Goal: Task Accomplishment & Management: Manage account settings

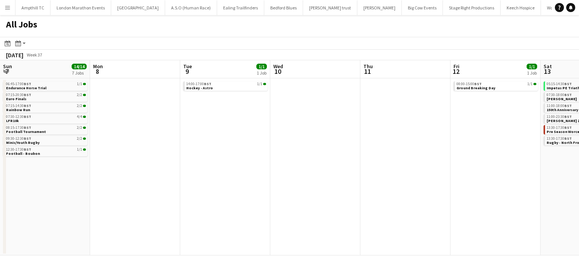
scroll to position [0, 197]
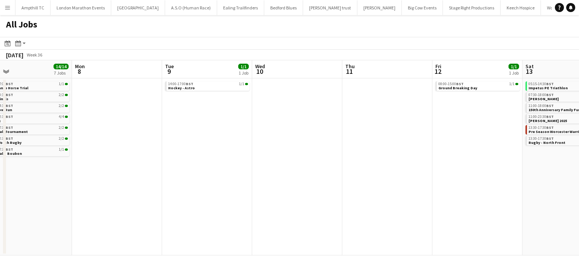
drag, startPoint x: 260, startPoint y: 137, endPoint x: 294, endPoint y: 135, distance: 33.2
click at [432, 135] on app-calendar-viewport "Fri 5 5/5 3 Jobs Sat 6 10/10 4 Jobs Sun 7 14/14 7 Jobs Mon 8 Tue 9 1/1 1 Job We…" at bounding box center [289, 157] width 579 height 195
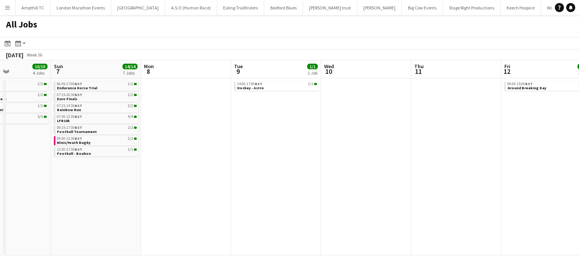
drag, startPoint x: 243, startPoint y: 135, endPoint x: 273, endPoint y: 135, distance: 29.8
click at [273, 135] on app-calendar-viewport "Thu 4 4/4 2 Jobs Fri 5 5/5 3 Jobs Sat 6 10/10 4 Jobs Sun 7 14/14 7 Jobs Mon 8 T…" at bounding box center [289, 157] width 579 height 195
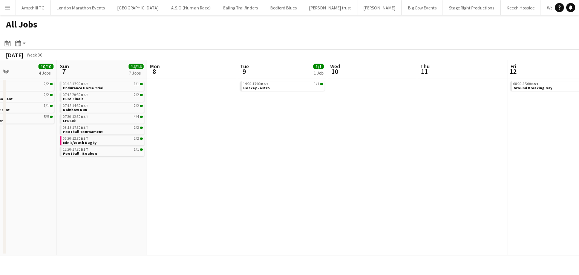
scroll to position [0, 156]
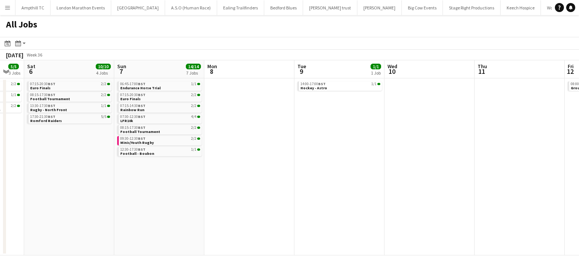
drag, startPoint x: 45, startPoint y: 146, endPoint x: 97, endPoint y: 144, distance: 51.7
click at [97, 144] on app-calendar-viewport "Thu 4 4/4 2 Jobs Fri 5 5/5 3 Jobs Sat 6 10/10 4 Jobs Sun 7 14/14 7 Jobs Mon 8 T…" at bounding box center [289, 157] width 579 height 195
click at [66, 120] on link "17:30-21:30 BST 5/5 Romford Raiders" at bounding box center [70, 118] width 80 height 9
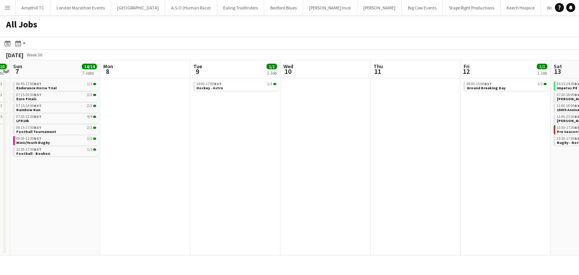
drag, startPoint x: 306, startPoint y: 146, endPoint x: 177, endPoint y: 158, distance: 130.0
click at [180, 158] on app-calendar-viewport "Thu 4 4/4 2 Jobs Fri 5 5/5 3 Jobs Sat 6 10/10 4 Jobs Sun 7 14/14 7 Jobs Mon 8 T…" at bounding box center [289, 157] width 579 height 195
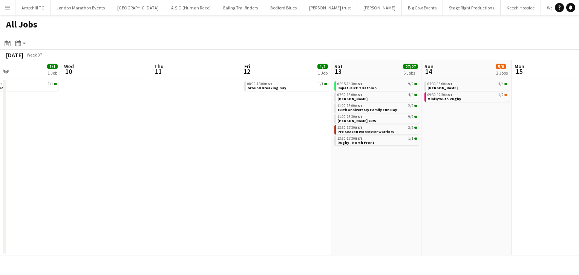
drag, startPoint x: 398, startPoint y: 135, endPoint x: 186, endPoint y: 160, distance: 213.5
click at [186, 160] on app-calendar-viewport "Sat 6 10/10 4 Jobs Sun 7 14/14 7 Jobs Mon 8 Tue 9 1/1 1 Job Wed 10 Thu 11 Fri 1…" at bounding box center [289, 157] width 579 height 195
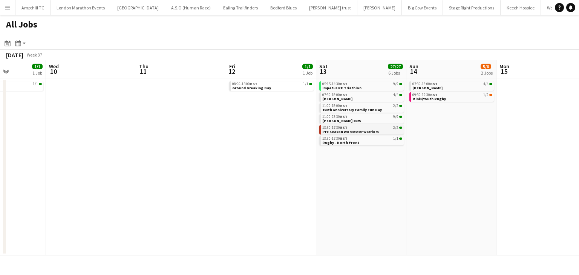
click at [356, 129] on span "Pre Season Worcester Warriors" at bounding box center [351, 131] width 57 height 5
click at [369, 86] on link "05:15-14:30 BST 9/9 Impetus PE Triathlon" at bounding box center [363, 85] width 80 height 9
click at [374, 111] on span "150th Anniversary Family Fun Day" at bounding box center [353, 110] width 60 height 5
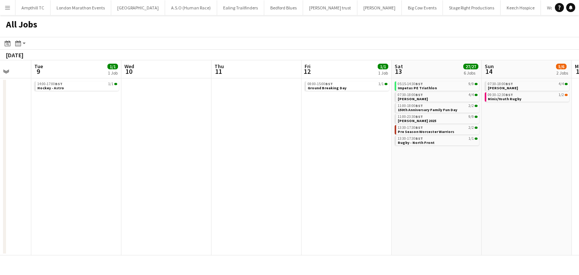
drag, startPoint x: 179, startPoint y: 187, endPoint x: 515, endPoint y: 187, distance: 335.4
click at [515, 187] on app-calendar-viewport "Sat 6 10/10 4 Jobs Sun 7 14/14 7 Jobs Mon 8 Tue 9 1/1 1 Job Wed 10 Thu 11 Fri 1…" at bounding box center [289, 157] width 579 height 195
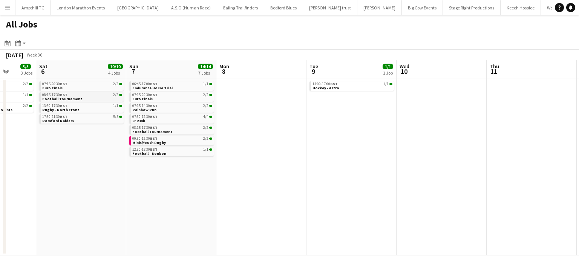
click at [94, 98] on link "08:15-17:30 BST 2/2 Football Tournament" at bounding box center [82, 96] width 80 height 9
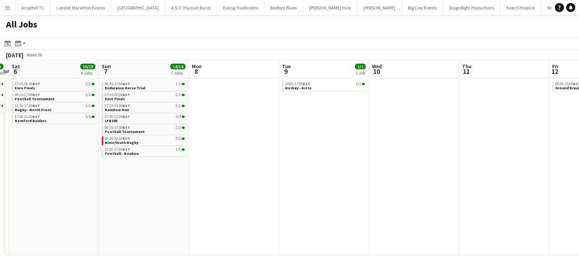
drag, startPoint x: 395, startPoint y: 130, endPoint x: 72, endPoint y: 136, distance: 323.4
click at [106, 136] on app-calendar-viewport "Wed 3 Thu 4 4/4 2 Jobs Fri 5 5/5 3 Jobs Sat 6 10/10 4 Jobs Sun 7 14/14 7 Jobs M…" at bounding box center [289, 157] width 579 height 195
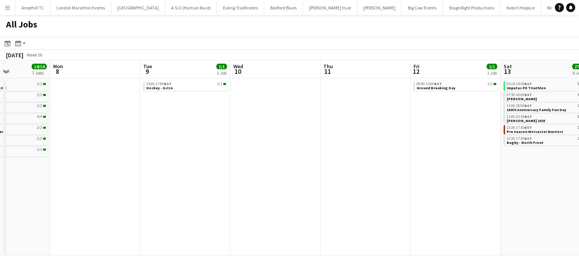
drag, startPoint x: 435, startPoint y: 136, endPoint x: -34, endPoint y: 139, distance: 468.9
click at [0, 139] on html "Menu Boards Boards Boards All jobs Status Workforce Workforce My Workforce Recr…" at bounding box center [289, 137] width 579 height 275
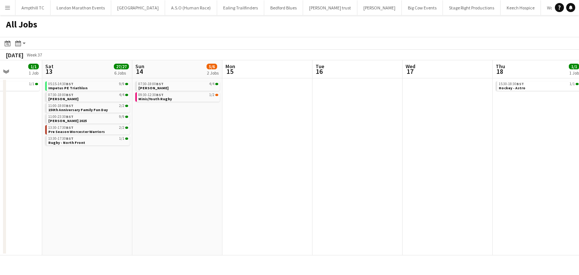
drag, startPoint x: 239, startPoint y: 141, endPoint x: -8, endPoint y: 135, distance: 246.4
click at [0, 135] on html "Menu Boards Boards Boards All jobs Status Workforce Workforce My Workforce Recr…" at bounding box center [289, 137] width 579 height 275
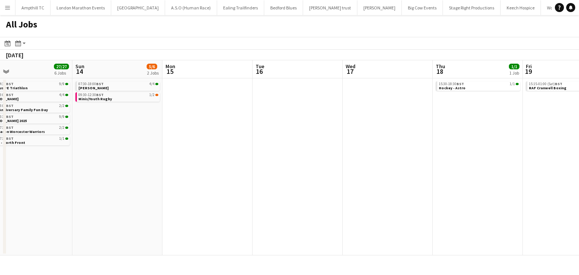
drag, startPoint x: 324, startPoint y: 138, endPoint x: 29, endPoint y: 146, distance: 295.9
click at [29, 146] on app-calendar-viewport "Thu 11 Fri 12 1/1 1 Job Sat 13 27/27 6 Jobs Sun 14 5/6 2 Jobs Mon 15 Tue 16 Wed…" at bounding box center [289, 157] width 579 height 195
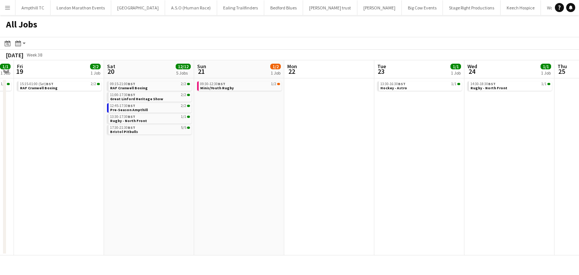
drag, startPoint x: 466, startPoint y: 142, endPoint x: 98, endPoint y: 144, distance: 368.6
click at [99, 144] on app-calendar-viewport "Tue 16 Wed 17 Thu 18 1/1 1 Job Fri 19 2/2 1 Job Sat 20 12/12 5 Jobs Sun 21 1/2 …" at bounding box center [289, 157] width 579 height 195
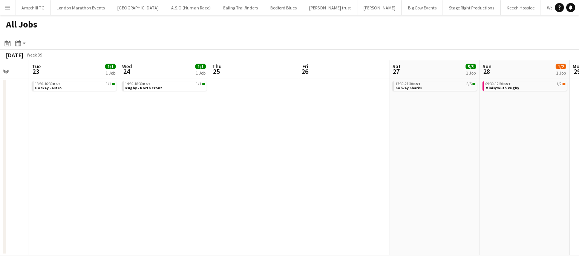
click at [169, 141] on app-all-jobs "All Jobs Date picker SEP 2025 SEP 2025 Monday M Tuesday T Wednesday W Thursday …" at bounding box center [289, 135] width 579 height 241
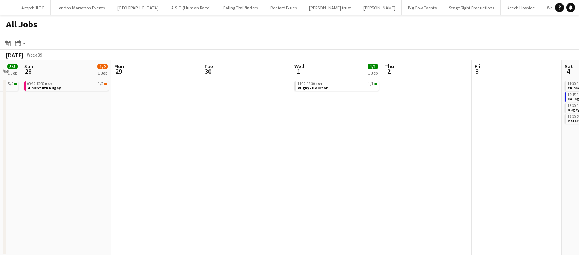
drag, startPoint x: 423, startPoint y: 141, endPoint x: 260, endPoint y: 141, distance: 163.0
click at [267, 141] on app-calendar-viewport "Wed 24 1/1 1 Job Thu 25 Fri 26 Sat 27 5/5 1 Job Sun 28 1/2 1 Job Mon 29 Tue 30 …" at bounding box center [289, 157] width 579 height 195
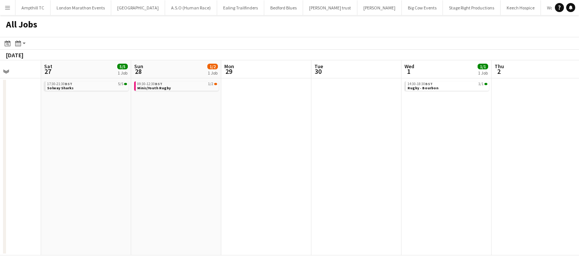
drag, startPoint x: 410, startPoint y: 154, endPoint x: 257, endPoint y: 153, distance: 153.5
click at [258, 153] on app-calendar-viewport "Wed 24 1/1 1 Job Thu 25 Fri 26 Sat 27 5/5 1 Job Sun 28 1/2 1 Job Mon 29 Tue 30 …" at bounding box center [289, 157] width 579 height 195
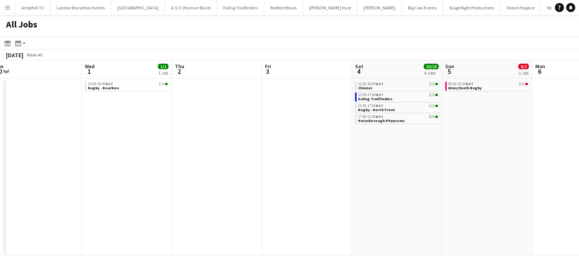
drag, startPoint x: 521, startPoint y: 169, endPoint x: 284, endPoint y: 169, distance: 236.9
click at [287, 169] on app-calendar-viewport "Sun 28 1/2 1 Job Mon 29 Tue 30 Wed 1 1/1 1 Job Thu 2 Fri 3 Sat 4 10/10 4 Jobs S…" at bounding box center [289, 157] width 579 height 195
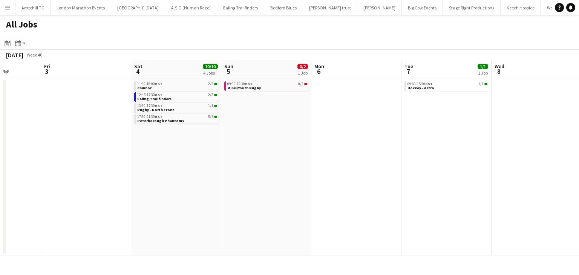
drag, startPoint x: 539, startPoint y: 181, endPoint x: 299, endPoint y: 177, distance: 240.0
click at [299, 177] on app-calendar-viewport "Tue 30 Wed 1 1/1 1 Job Thu 2 Fri 3 Sat 4 10/10 4 Jobs Sun 5 0/2 1 Job Mon 6 Tue…" at bounding box center [289, 157] width 579 height 195
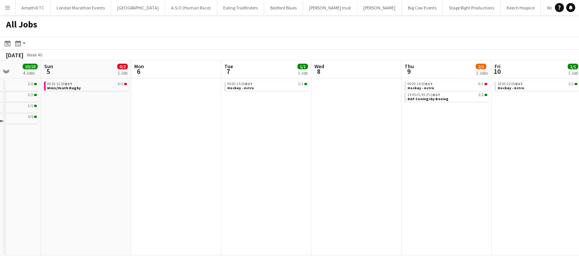
scroll to position [0, 249]
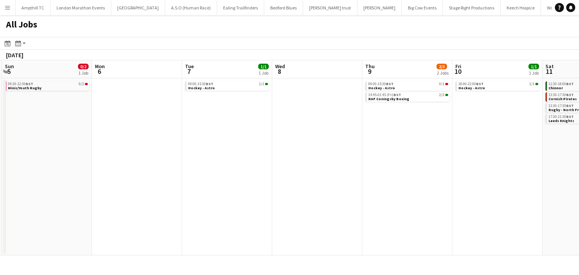
click at [33, 183] on app-all-jobs "All Jobs Date picker SEP 2025 SEP 2025 Monday M Tuesday T Wednesday W Thursday …" at bounding box center [289, 135] width 579 height 241
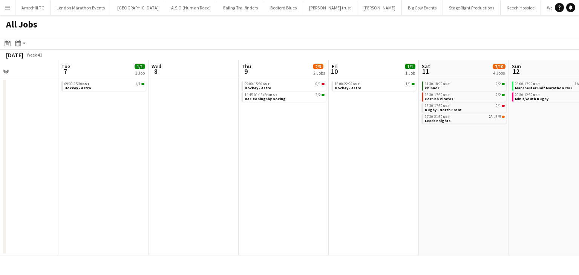
drag, startPoint x: 270, startPoint y: 192, endPoint x: -6, endPoint y: 200, distance: 275.9
click at [0, 200] on html "Menu Boards Boards Boards All jobs Status Workforce Workforce My Workforce Recr…" at bounding box center [289, 137] width 579 height 275
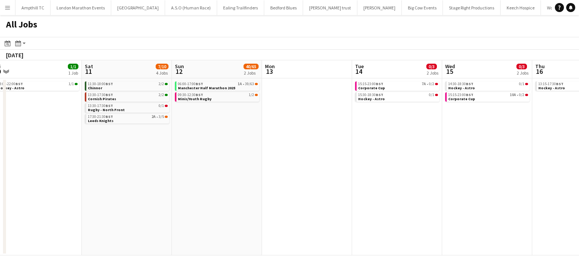
drag, startPoint x: 243, startPoint y: 207, endPoint x: 42, endPoint y: 200, distance: 200.8
click at [35, 204] on app-calendar-viewport "Wed 8 Thu 9 2/3 2 Jobs Fri 10 1/1 1 Job Sat 11 7/10 4 Jobs Sun 12 40/65 2 Jobs …" at bounding box center [289, 157] width 579 height 195
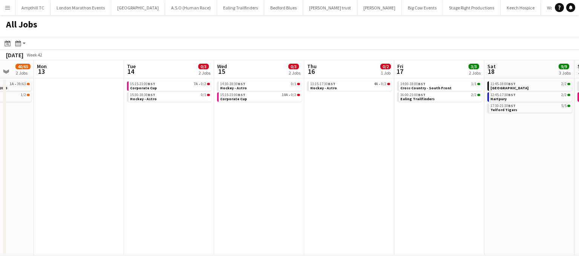
drag, startPoint x: 251, startPoint y: 199, endPoint x: 9, endPoint y: 201, distance: 241.1
click at [9, 201] on app-calendar-viewport "Fri 10 1/1 1 Job Sat 11 7/10 4 Jobs Sun 12 40/65 2 Jobs Mon 13 Tue 14 0/3 2 Job…" at bounding box center [289, 157] width 579 height 195
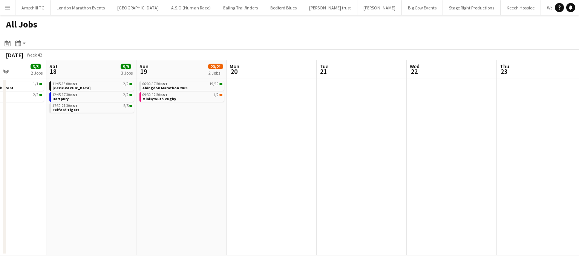
click at [0, 222] on html "Menu Boards Boards Boards All jobs Status Workforce Workforce My Workforce Recr…" at bounding box center [289, 137] width 579 height 275
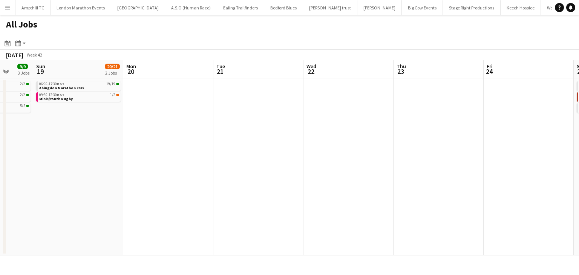
drag, startPoint x: 222, startPoint y: 221, endPoint x: 114, endPoint y: 221, distance: 108.7
click at [21, 221] on app-calendar-viewport "Wed 15 0/3 2 Jobs Thu 16 0/2 1 Job Fri 17 3/3 2 Jobs Sat 18 9/9 3 Jobs Sun 19 2…" at bounding box center [289, 157] width 579 height 195
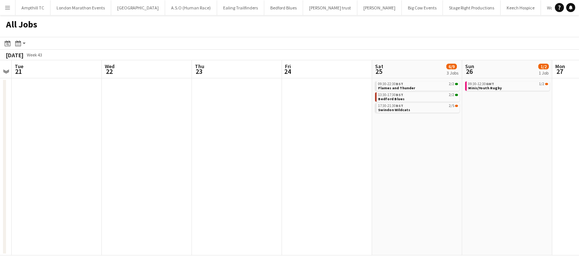
drag, startPoint x: 152, startPoint y: 223, endPoint x: -44, endPoint y: 223, distance: 196.2
click at [0, 223] on html "Menu Boards Boards Boards All jobs Status Workforce Workforce My Workforce Recr…" at bounding box center [289, 137] width 579 height 275
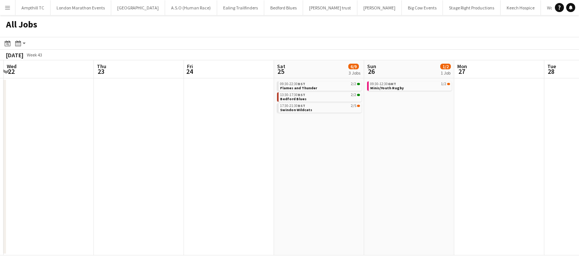
drag, startPoint x: 205, startPoint y: 238, endPoint x: 16, endPoint y: 238, distance: 189.4
click at [0, 240] on html "Menu Boards Boards Boards All jobs Status Workforce Workforce My Workforce Recr…" at bounding box center [289, 137] width 579 height 275
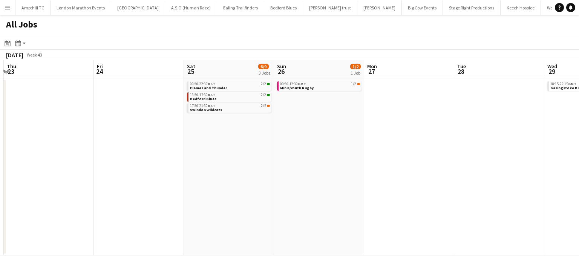
scroll to position [0, 324]
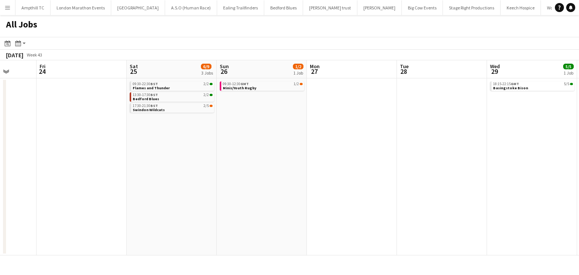
drag, startPoint x: 43, startPoint y: 238, endPoint x: -111, endPoint y: 238, distance: 154.3
click at [0, 238] on html "Menu Boards Boards Boards All jobs Status Workforce Workforce My Workforce Recr…" at bounding box center [289, 137] width 579 height 275
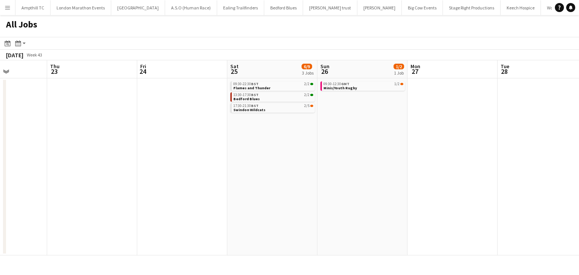
drag, startPoint x: 408, startPoint y: 164, endPoint x: 149, endPoint y: 171, distance: 258.9
click at [154, 171] on app-calendar-viewport "Mon 20 Tue 21 Wed 22 Thu 23 Fri 24 Sat 25 6/9 3 Jobs Sun 26 1/2 1 Job Mon 27 Tu…" at bounding box center [289, 157] width 579 height 195
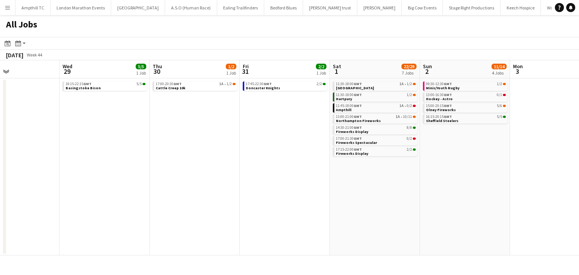
drag, startPoint x: 356, startPoint y: 177, endPoint x: 275, endPoint y: 177, distance: 81.1
click at [275, 177] on app-calendar-viewport "Sat 25 6/9 3 Jobs Sun 26 1/2 1 Job Mon 27 Tue 28 Wed 29 5/5 1 Job Thu 30 1/2 1 …" at bounding box center [289, 157] width 579 height 195
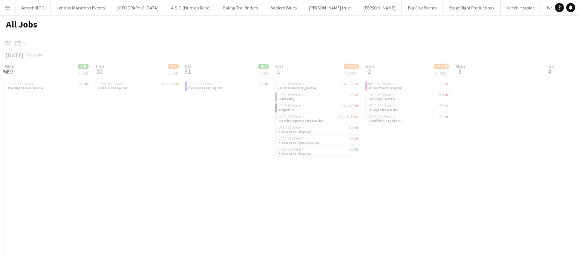
drag, startPoint x: 398, startPoint y: 194, endPoint x: 220, endPoint y: 193, distance: 177.3
click at [210, 195] on app-calendar-viewport "Sun 26 1/2 1 Job Mon 27 Tue 28 Wed 29 5/5 1 Job Thu 30 1/2 1 Job Fri 31 2/2 1 J…" at bounding box center [289, 157] width 579 height 195
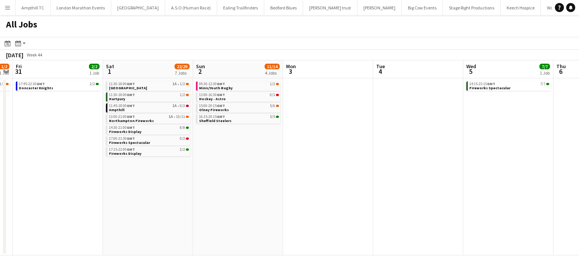
drag, startPoint x: 370, startPoint y: 169, endPoint x: 136, endPoint y: 169, distance: 234.3
click at [137, 169] on app-calendar-viewport "Tue 28 Wed 29 5/5 1 Job Thu 30 1/2 1 Job Fri 31 2/2 1 Job Sat 1 22/29 7 Jobs Su…" at bounding box center [289, 157] width 579 height 195
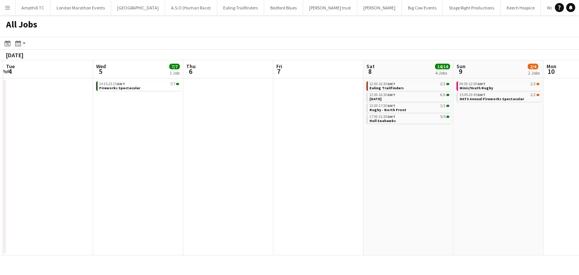
drag, startPoint x: 373, startPoint y: 171, endPoint x: 197, endPoint y: 168, distance: 176.2
click at [180, 172] on app-calendar-viewport "Fri 31 2/2 1 Job Sat 1 22/29 7 Jobs Sun 2 11/14 4 Jobs Mon 3 Tue 4 Wed 5 7/7 1 …" at bounding box center [289, 157] width 579 height 195
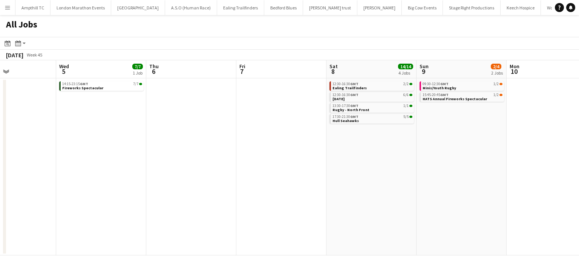
drag, startPoint x: 425, startPoint y: 169, endPoint x: 162, endPoint y: 171, distance: 263.3
click at [165, 171] on app-calendar-viewport "Sun 2 11/14 4 Jobs Mon 3 Tue 4 Wed 5 7/7 1 Job Thu 6 Fri 7 Sat 8 14/14 4 Jobs S…" at bounding box center [289, 157] width 579 height 195
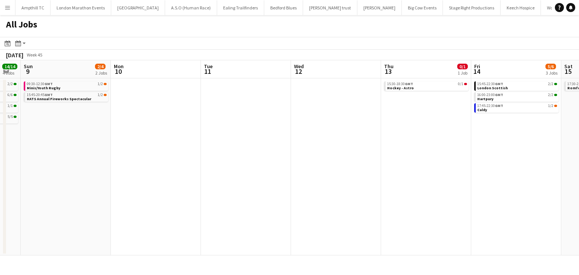
drag, startPoint x: 340, startPoint y: 172, endPoint x: 209, endPoint y: 171, distance: 130.9
click at [184, 172] on app-calendar-viewport "Thu 6 Fri 7 Sat 8 14/14 4 Jobs Sun 9 2/4 2 Jobs Mon 10 Tue 11 Wed 12 Thu 13 0/1…" at bounding box center [289, 157] width 579 height 195
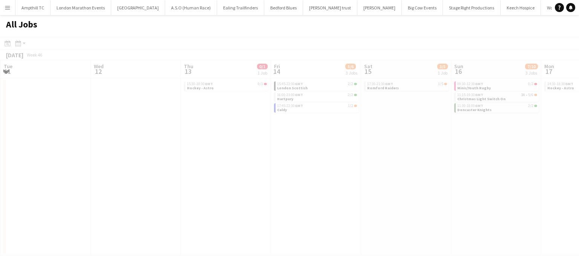
drag, startPoint x: 397, startPoint y: 168, endPoint x: 172, endPoint y: 169, distance: 224.5
click at [174, 169] on app-all-jobs "All Jobs Date picker SEP 2025 SEP 2025 Monday M Tuesday T Wednesday W Thursday …" at bounding box center [289, 135] width 579 height 241
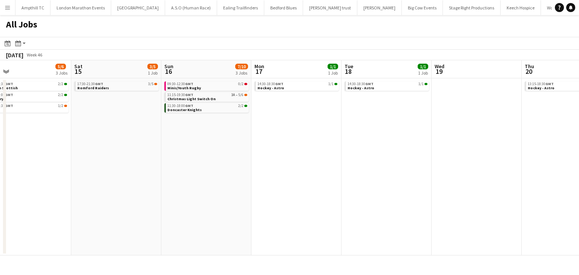
drag, startPoint x: 228, startPoint y: 160, endPoint x: 39, endPoint y: 160, distance: 188.6
click at [41, 160] on app-calendar-viewport "Tue 11 Wed 12 Thu 13 0/1 1 Job Fri 14 5/6 3 Jobs Sat 15 3/5 1 Job Sun 16 7/10 3…" at bounding box center [289, 157] width 579 height 195
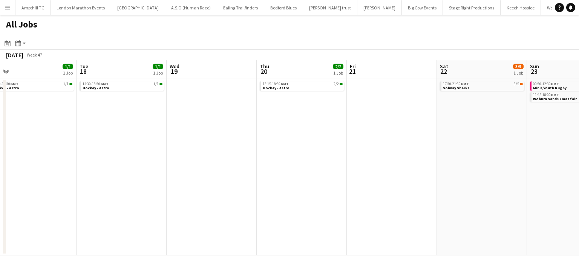
drag, startPoint x: 344, startPoint y: 152, endPoint x: 131, endPoint y: 152, distance: 213.5
click at [131, 152] on app-calendar-viewport "Fri 14 5/6 3 Jobs Sat 15 3/5 1 Job Sun 16 7/10 3 Jobs Mon 17 1/1 1 Job Tue 18 1…" at bounding box center [289, 157] width 579 height 195
drag, startPoint x: 332, startPoint y: 157, endPoint x: 207, endPoint y: 157, distance: 125.3
click at [207, 157] on app-calendar-viewport "Fri 14 5/6 3 Jobs Sat 15 3/5 1 Job Sun 16 7/10 3 Jobs Mon 17 1/1 1 Job Tue 18 1…" at bounding box center [289, 157] width 579 height 195
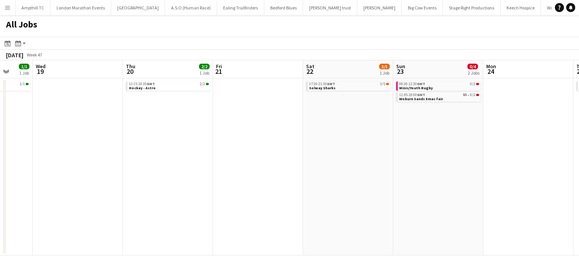
drag, startPoint x: 427, startPoint y: 155, endPoint x: 286, endPoint y: 155, distance: 140.7
click at [286, 155] on app-calendar-viewport "Sun 16 7/10 3 Jobs Mon 17 1/1 1 Job Tue 18 1/1 1 Job Wed 19 Thu 20 2/2 1 Job Fr…" at bounding box center [289, 157] width 579 height 195
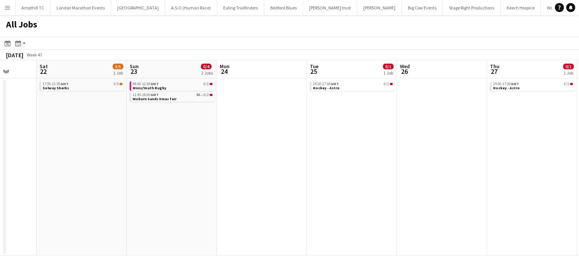
drag, startPoint x: 368, startPoint y: 138, endPoint x: 267, endPoint y: 149, distance: 101.3
click at [268, 149] on app-calendar-viewport "Tue 18 1/1 1 Job Wed 19 Thu 20 2/2 1 Job Fri 21 Sat 22 3/5 1 Job Sun 23 0/4 2 J…" at bounding box center [289, 157] width 579 height 195
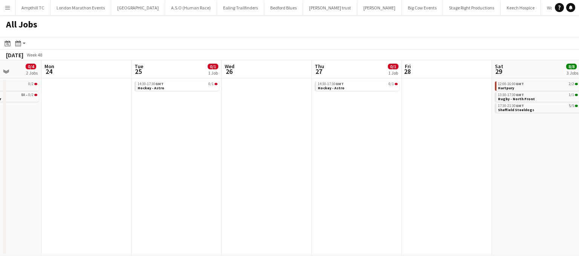
drag, startPoint x: 342, startPoint y: 149, endPoint x: 236, endPoint y: 149, distance: 106.4
click at [236, 149] on app-calendar-viewport "Fri 21 Sat 22 3/5 1 Job Sun 23 0/4 2 Jobs Mon 24 Tue 25 0/1 1 Job Wed 26 Thu 27…" at bounding box center [289, 157] width 579 height 195
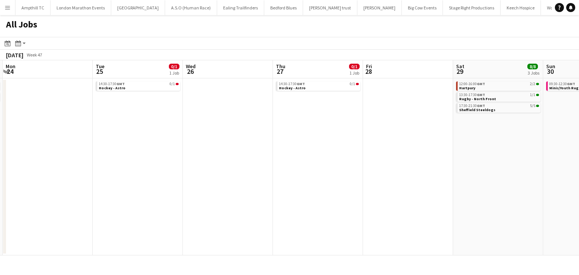
drag
click at [196, 153] on app-calendar-viewport "Fri 21 Sat 22 3/5 1 Job Sun 23 0/4 2 Jobs Mon 24 Tue 25 0/1 1 Job Wed 26 Thu 27…" at bounding box center [289, 157] width 579 height 195
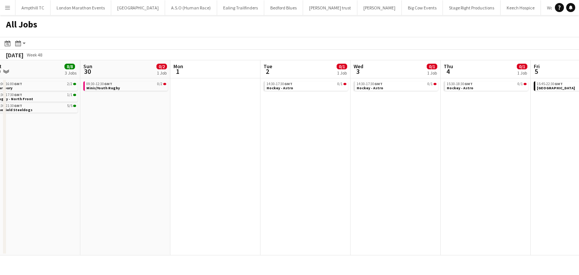
click at [255, 149] on app-calendar-viewport "Tue 25 0/1 1 Job Wed 26 Thu 27 0/1 1 Job Fri 28 Sat 29 8/8 3 Jobs Sun 30 0/2 1 …" at bounding box center [289, 157] width 579 height 195
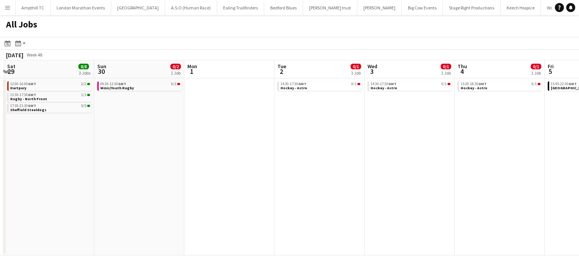
click at [111, 140] on app-all-jobs "All Jobs Date picker SEP 2025 SEP 2025 Monday M Tuesday T Wednesday W Thursday …" at bounding box center [289, 135] width 579 height 241
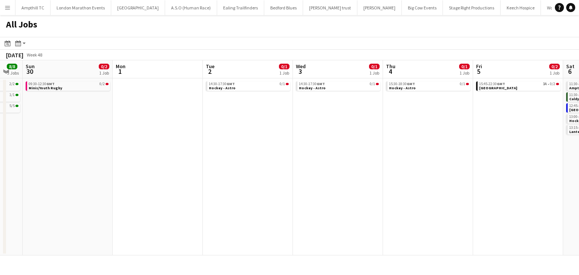
click at [184, 157] on app-calendar-viewport "Thu 27 0/1 1 Job Fri 28 Sat 29 8/8 3 Jobs Sun 30 0/2 1 Job Mon 1 Tue 2 0/1 1 Jo…" at bounding box center [289, 157] width 579 height 195
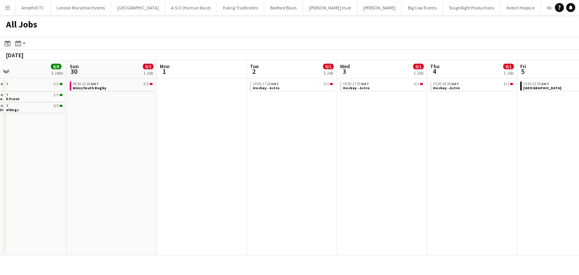
click at [222, 160] on app-calendar-viewport "Thu 27 0/1 1 Job Fri 28 Sat 29 8/8 3 Jobs Sun 30 0/2 1 Job Mon 1 Tue 2 0/1 1 Jo…" at bounding box center [289, 157] width 579 height 195
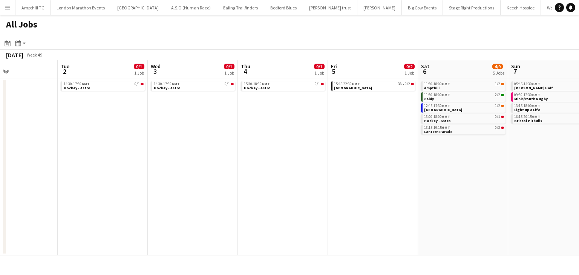
click at [157, 158] on app-calendar-viewport "Sat 29 8/8 3 Jobs Sun 30 0/2 1 Job Mon 1 Tue 2 0/1 1 Job Wed 3 0/1 1 Job Thu 4 …" at bounding box center [289, 157] width 579 height 195
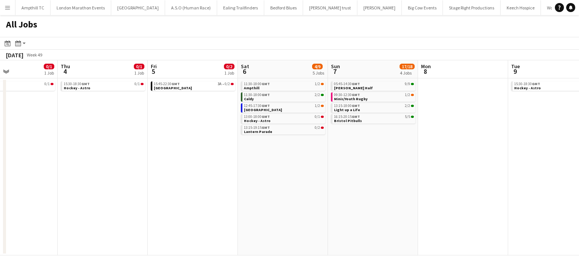
scroll to position [0, 318]
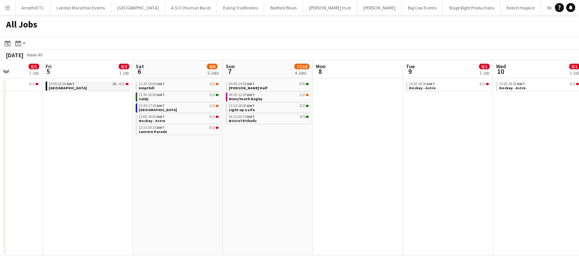
click at [118, 86] on link "15:45-22:30 GMT 3A • 0/2 Nottingham" at bounding box center [89, 85] width 80 height 9
click at [198, 85] on div "11:30-18:00 GMT 1/2" at bounding box center [179, 84] width 80 height 4
click at [180, 131] on link "13:15-19:15 GMT 0/2 Lantern Parade" at bounding box center [179, 129] width 80 height 9
click at [168, 106] on div "12:45-17:30 GMT 1/2" at bounding box center [179, 106] width 80 height 4
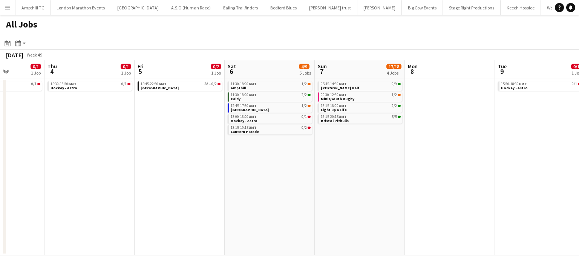
scroll to position [0, 226]
drag, startPoint x: 75, startPoint y: 101, endPoint x: 152, endPoint y: 101, distance: 76.6
click at [152, 101] on app-calendar-viewport "Mon 1 Tue 2 0/1 1 Job Wed 3 0/1 1 Job Thu 4 0/1 1 Job Fri 5 0/2 1 Job Sat 6 4/9…" at bounding box center [289, 157] width 579 height 195
click at [84, 85] on div "15:30-18:30 GMT 0/1" at bounding box center [91, 84] width 80 height 4
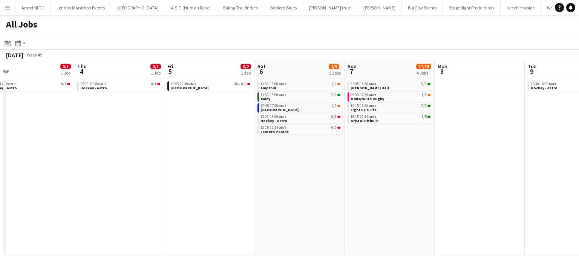
drag, startPoint x: 296, startPoint y: 172, endPoint x: 195, endPoint y: 166, distance: 100.9
click at [132, 172] on app-calendar-viewport "Mon 1 Tue 2 0/1 1 Job Wed 3 0/1 1 Job Thu 4 0/1 1 Job Fri 5 0/2 1 Job Sat 6 4/9…" at bounding box center [289, 157] width 579 height 195
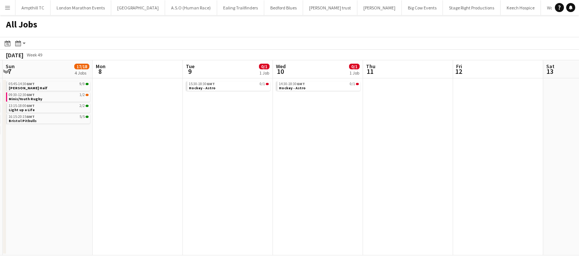
drag, startPoint x: 240, startPoint y: 166, endPoint x: 131, endPoint y: 165, distance: 108.7
click at [131, 165] on app-calendar-viewport "Thu 4 0/1 1 Job Fri 5 0/2 1 Job Sat 6 4/9 5 Jobs Sun 7 17/18 4 Jobs Mon 8 Tue 9…" at bounding box center [289, 157] width 579 height 195
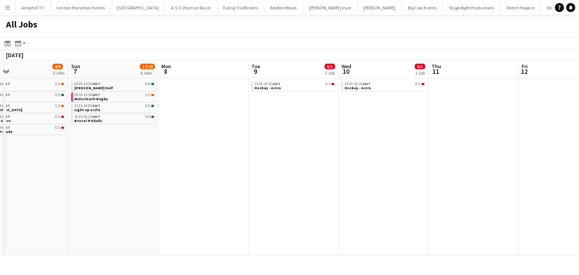
click at [177, 135] on app-all-jobs "All Jobs Date picker SEP 2025 SEP 2025 Monday M Tuesday T Wednesday W Thursday …" at bounding box center [289, 135] width 579 height 241
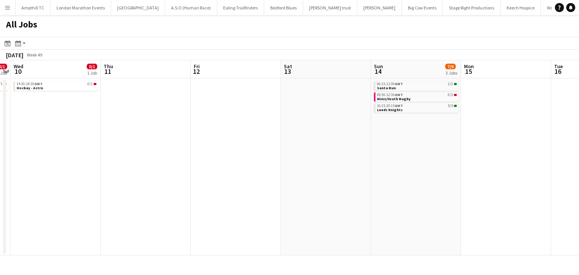
drag, startPoint x: 326, startPoint y: 135, endPoint x: 113, endPoint y: 137, distance: 213.2
click at [113, 137] on app-calendar-viewport "Sat 6 4/9 5 Jobs Sun 7 17/18 4 Jobs Mon 8 Tue 9 0/1 1 Job Wed 10 0/1 1 Job Thu …" at bounding box center [289, 157] width 579 height 195
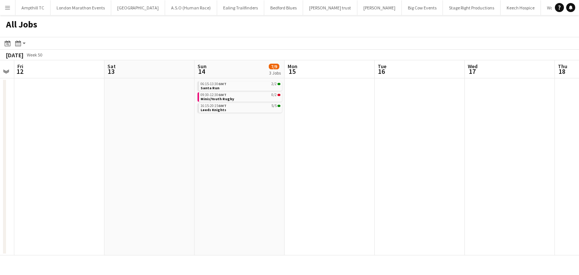
click at [116, 138] on app-all-jobs "All Jobs Date picker SEP 2025 SEP 2025 Monday M Tuesday T Wednesday W Thursday …" at bounding box center [289, 135] width 579 height 241
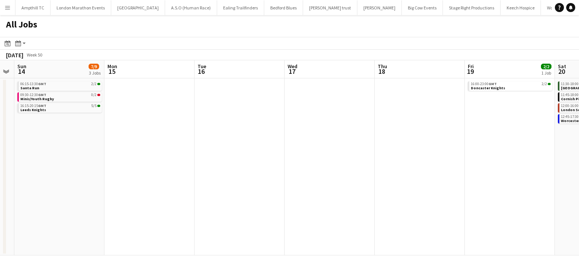
scroll to position [0, 186]
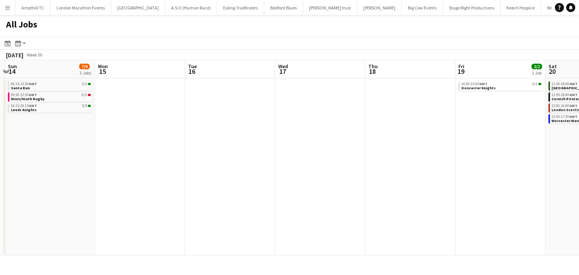
drag, startPoint x: 280, startPoint y: 143, endPoint x: 189, endPoint y: 144, distance: 91.3
click at [98, 148] on app-calendar-viewport "Wed 10 0/1 1 Job Thu 11 Fri 12 Sat 13 Sun 14 7/9 3 Jobs Mon 15 Tue 16 Wed 17 Th…" at bounding box center [289, 157] width 579 height 195
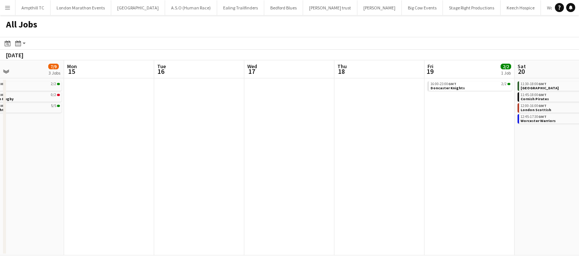
scroll to position [0, 223]
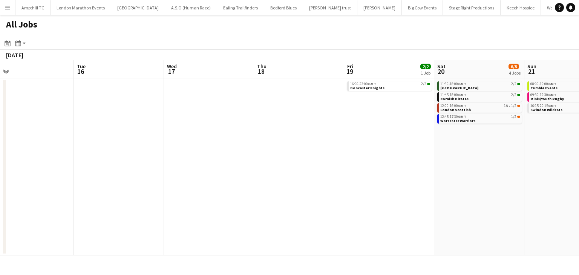
click at [82, 147] on app-all-jobs "All Jobs Date picker SEP 2025 SEP 2025 Monday M Tuesday T Wednesday W Thursday …" at bounding box center [289, 135] width 579 height 241
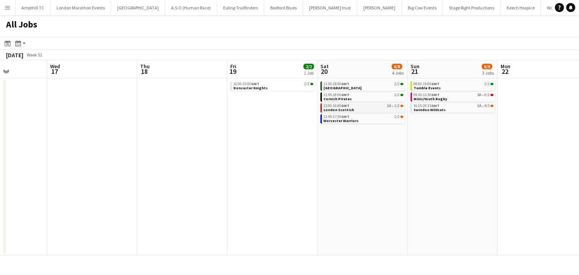
click at [372, 110] on link "12:00-16:00 GMT 1A • 1/2 London Scottish" at bounding box center [364, 107] width 80 height 9
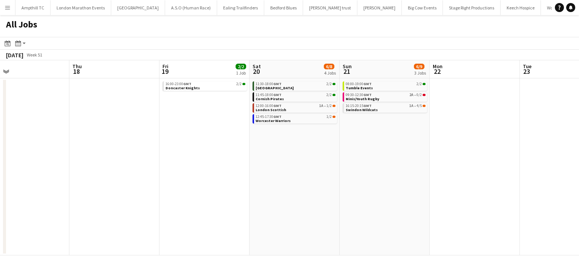
scroll to position [0, 314]
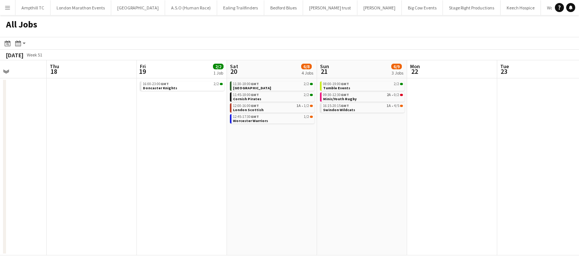
drag, startPoint x: 457, startPoint y: 151, endPoint x: 367, endPoint y: 151, distance: 90.2
click at [367, 151] on app-calendar-viewport "Sun 14 7/9 3 Jobs Mon 15 Tue 16 Wed 17 Thu 18 Fri 19 2/2 1 Job Sat 20 6/8 4 Job…" at bounding box center [289, 157] width 579 height 195
click at [370, 109] on link "16:15-20:15 GMT 1A • 4/5 Swindon Wildcats" at bounding box center [363, 107] width 80 height 9
click at [358, 98] on link "09:30-12:30 GMT 2A • 0/2 Minis/Youth Rugby" at bounding box center [363, 96] width 80 height 9
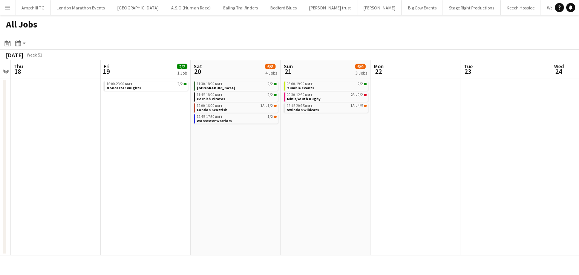
drag, startPoint x: 365, startPoint y: 128, endPoint x: 186, endPoint y: 128, distance: 178.8
click at [187, 128] on app-calendar-viewport "Sun 14 7/9 3 Jobs Mon 15 Tue 16 Wed 17 Thu 18 Fri 19 2/2 1 Job Sat 20 6/8 4 Job…" at bounding box center [289, 157] width 579 height 195
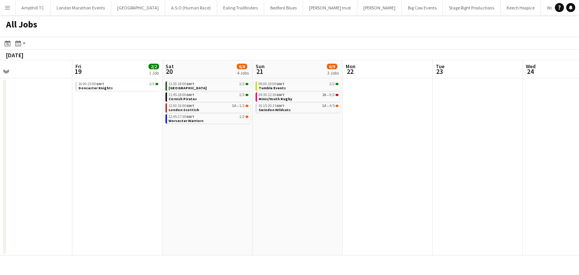
drag, startPoint x: 323, startPoint y: 130, endPoint x: 154, endPoint y: 135, distance: 168.3
click at [95, 147] on app-calendar-viewport "Tue 16 Wed 17 Thu 18 Fri 19 2/2 1 Job Sat 20 6/8 4 Jobs Sun 21 6/9 3 Jobs Mon 2…" at bounding box center [289, 157] width 579 height 195
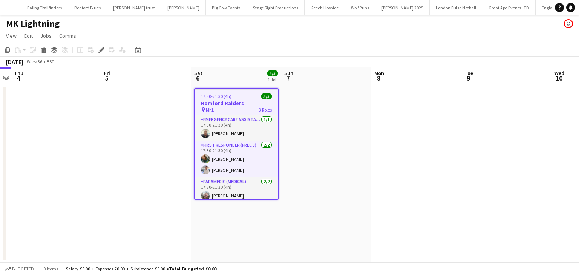
scroll to position [0, 207]
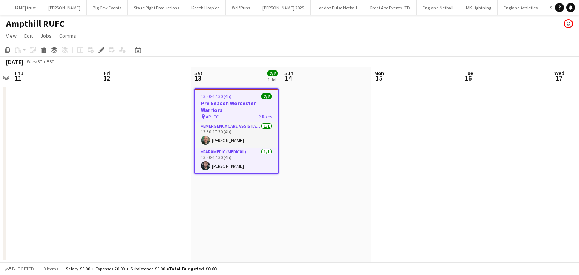
scroll to position [0, 362]
click at [241, 114] on div "pin ARUFC 2 Roles" at bounding box center [236, 117] width 83 height 6
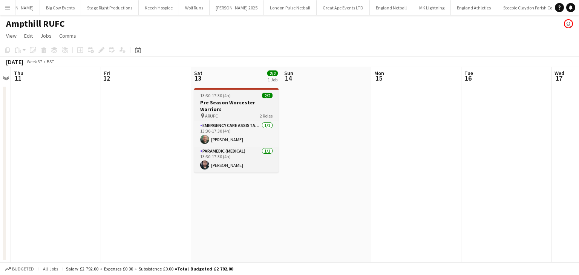
click at [224, 103] on h3 "Pre Season Worcester Warriors" at bounding box center [236, 106] width 85 height 14
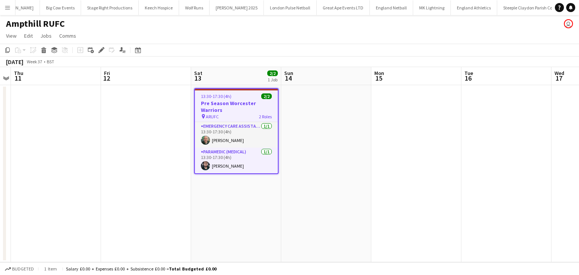
click at [102, 52] on icon "Edit" at bounding box center [101, 50] width 6 height 6
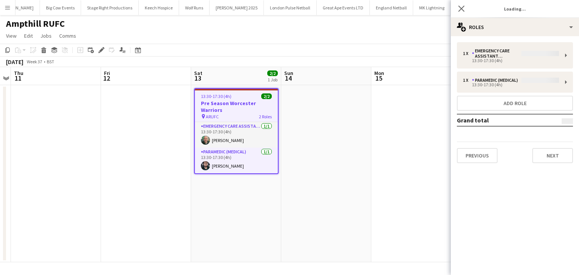
type input "**********"
click at [555, 164] on div "1 x Emergency Care Assistant (Medical) £0.00 13:30-17:30 (4h) 1 x Paramedic (Me…" at bounding box center [515, 102] width 128 height 133
click at [553, 159] on button "Next" at bounding box center [553, 155] width 41 height 15
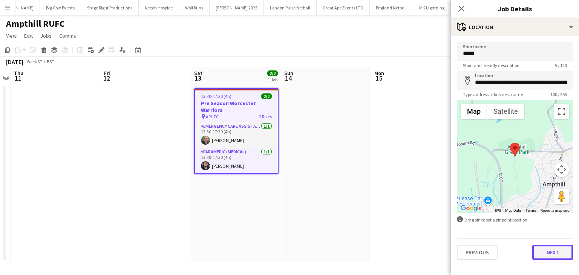
click at [548, 248] on button "Next" at bounding box center [553, 252] width 41 height 15
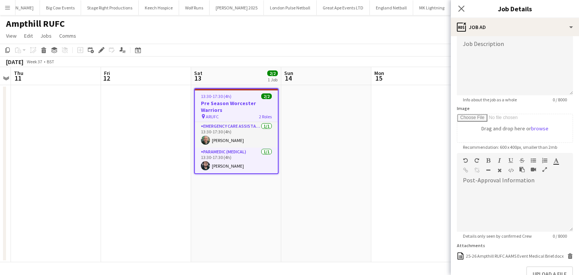
scroll to position [137, 0]
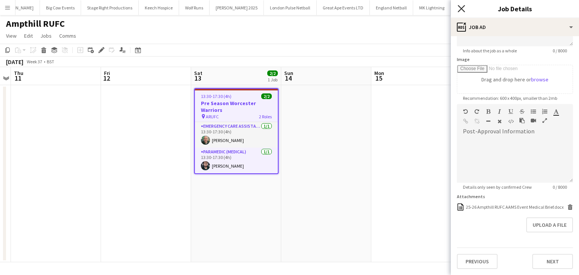
click at [461, 11] on icon "Close pop-in" at bounding box center [461, 8] width 7 height 7
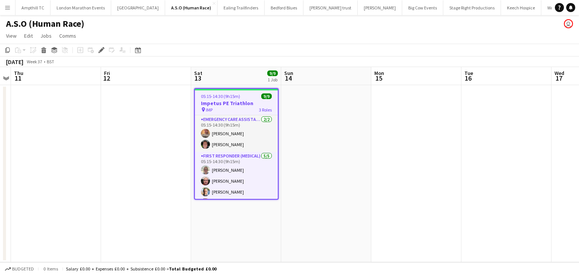
drag, startPoint x: 100, startPoint y: 52, endPoint x: 121, endPoint y: 60, distance: 22.1
click at [101, 52] on icon at bounding box center [101, 50] width 4 height 4
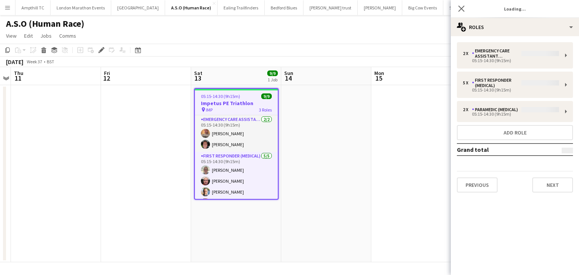
type input "**********"
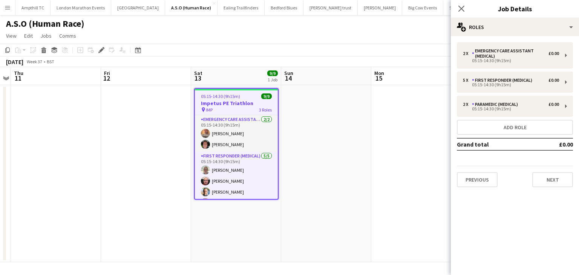
click at [542, 171] on div "Previous Next" at bounding box center [515, 177] width 116 height 22
drag, startPoint x: 542, startPoint y: 177, endPoint x: 543, endPoint y: 185, distance: 8.3
click at [542, 178] on button "Next" at bounding box center [553, 179] width 41 height 15
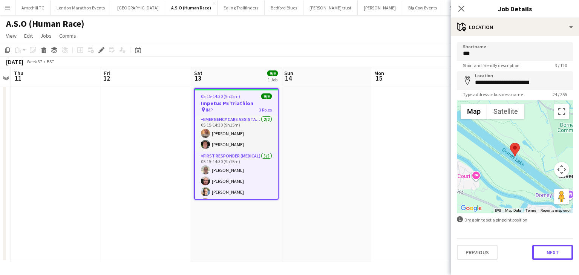
click at [550, 250] on button "Next" at bounding box center [553, 252] width 41 height 15
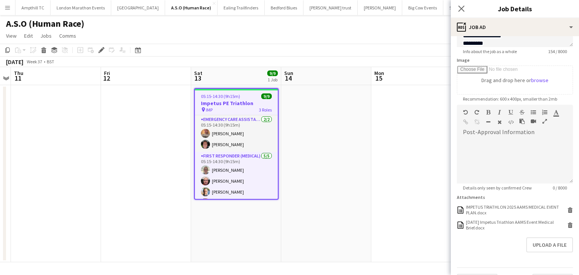
scroll to position [113, 0]
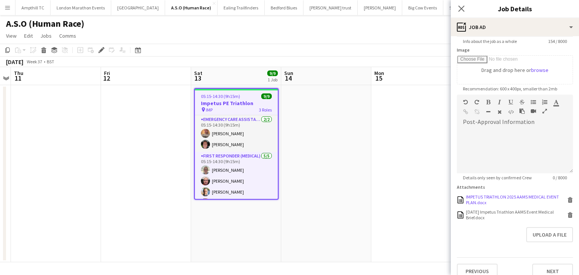
click at [569, 201] on icon at bounding box center [571, 200] width 4 height 3
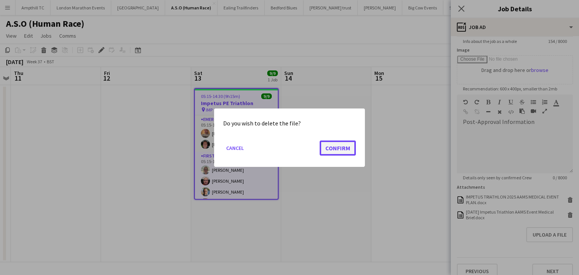
click at [344, 149] on button "Confirm" at bounding box center [338, 147] width 36 height 15
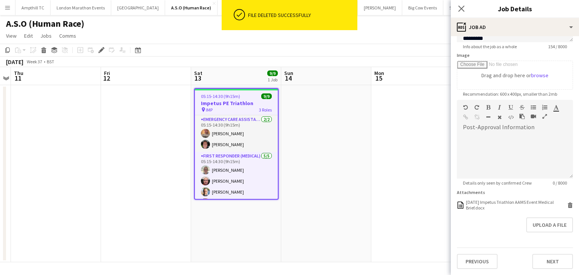
scroll to position [107, 0]
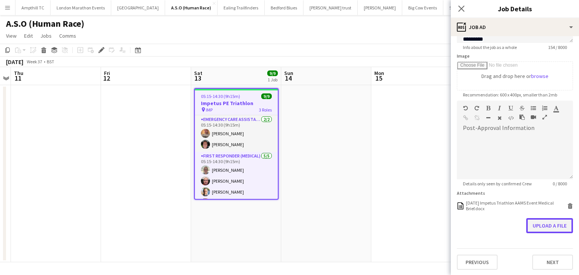
click at [555, 223] on button "Upload a file" at bounding box center [550, 225] width 47 height 15
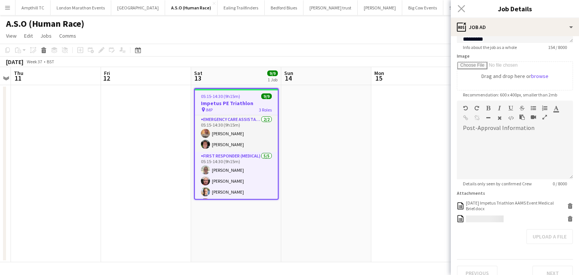
click at [459, 12] on app-icon "Close pop-in" at bounding box center [461, 8] width 11 height 11
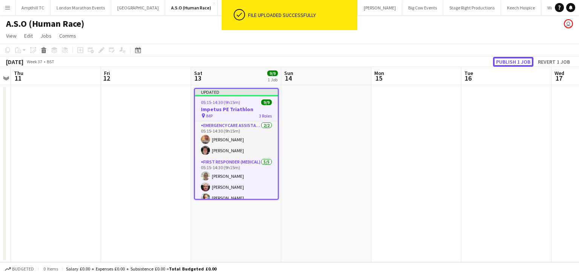
click at [498, 64] on button "Publish 1 job" at bounding box center [513, 62] width 40 height 10
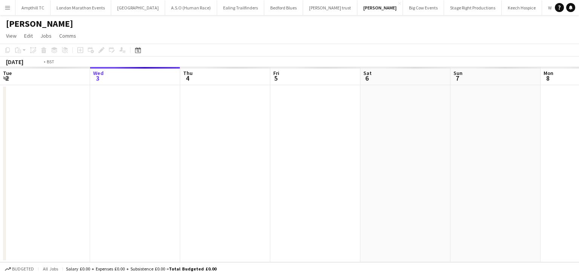
scroll to position [0, 260]
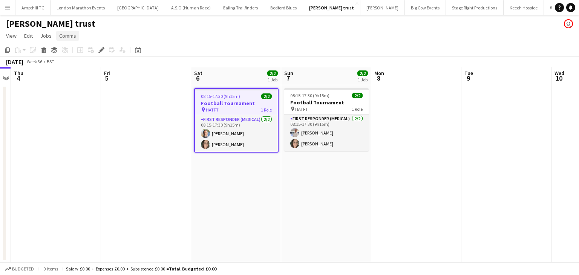
click at [66, 36] on span "Comms" at bounding box center [67, 35] width 17 height 7
click at [80, 66] on span "Create chat" at bounding box center [75, 68] width 26 height 7
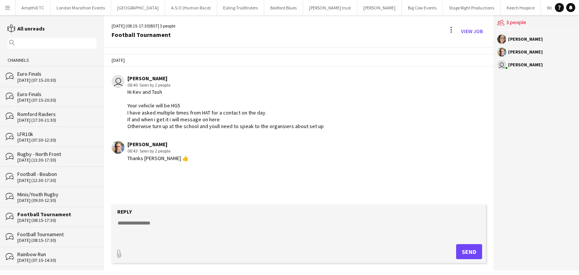
paste textarea "**********"
click at [118, 218] on form "**********" at bounding box center [299, 234] width 375 height 58
click at [119, 220] on textarea "**********" at bounding box center [300, 230] width 367 height 20
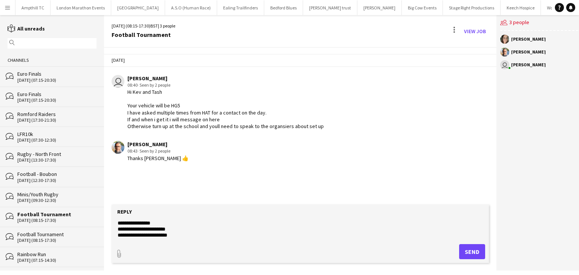
drag, startPoint x: 185, startPoint y: 234, endPoint x: 107, endPoint y: 215, distance: 80.7
click at [107, 215] on app-message-form "**********" at bounding box center [300, 238] width 393 height 66
click at [413, 233] on textarea "**********" at bounding box center [300, 230] width 367 height 20
type textarea "**********"
click at [470, 253] on button "Send" at bounding box center [473, 251] width 26 height 15
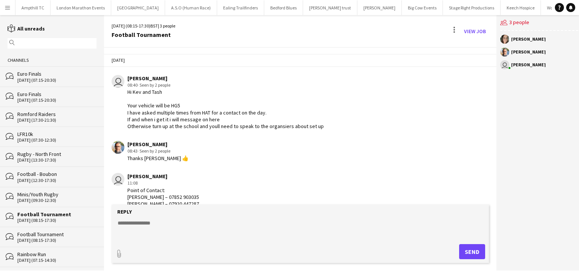
click at [51, 236] on div "Football Tournament" at bounding box center [56, 234] width 79 height 7
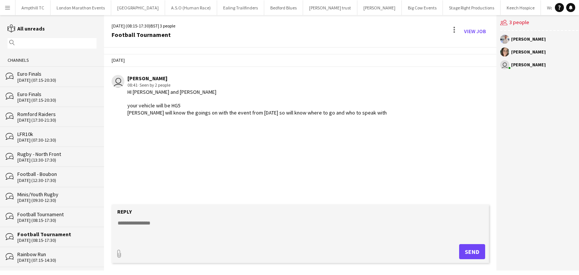
paste textarea "**********"
type textarea "**********"
click at [472, 249] on button "Send" at bounding box center [473, 251] width 26 height 15
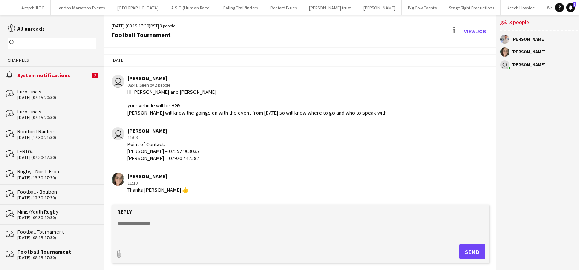
click at [75, 74] on div "System notifications" at bounding box center [53, 75] width 72 height 7
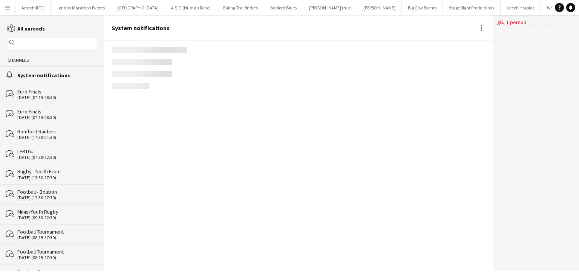
scroll to position [986, 0]
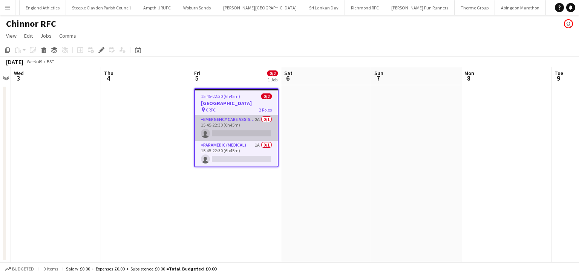
scroll to position [0, 816]
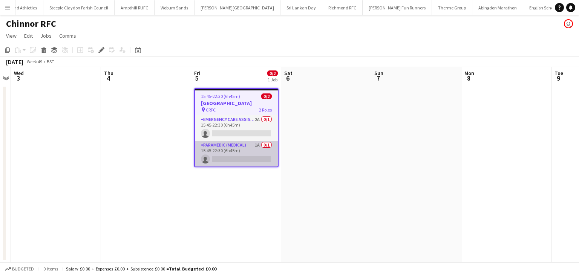
click at [242, 147] on app-card-role "Paramedic (Medical) 1A 0/1 15:45-22:30 (6h45m) single-neutral-actions" at bounding box center [236, 154] width 83 height 26
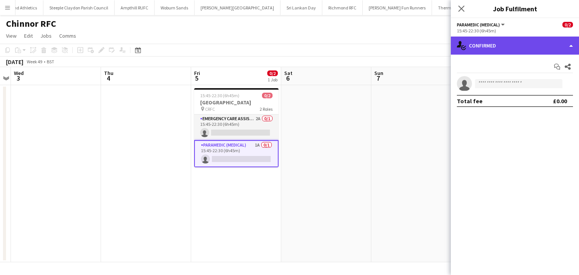
click at [506, 41] on div "single-neutral-actions-check-2 Confirmed" at bounding box center [515, 46] width 128 height 18
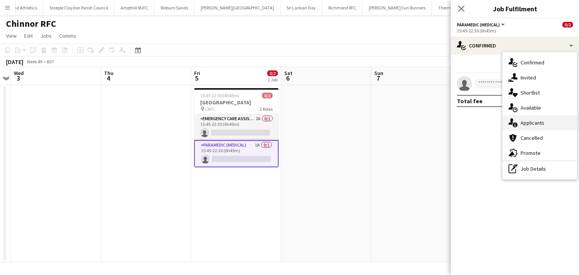
click at [531, 124] on span "Applicants" at bounding box center [533, 123] width 24 height 7
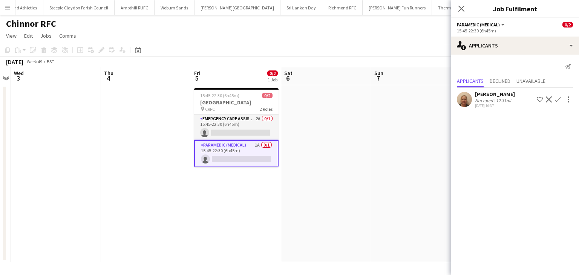
click at [561, 98] on button "Confirm" at bounding box center [558, 99] width 9 height 9
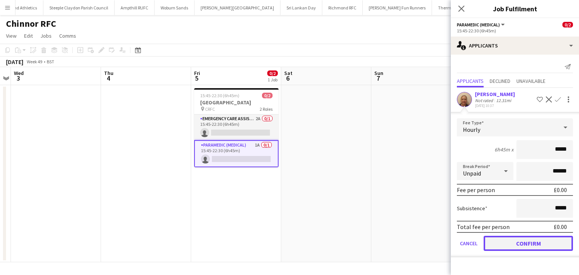
click at [511, 241] on button "Confirm" at bounding box center [528, 243] width 89 height 15
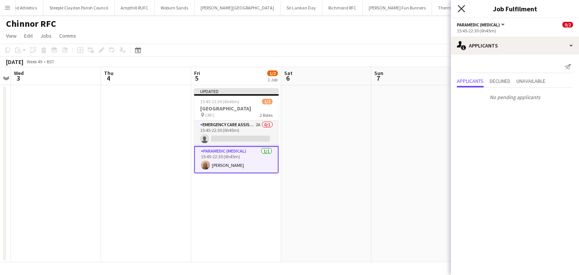
click at [461, 9] on icon at bounding box center [461, 8] width 7 height 7
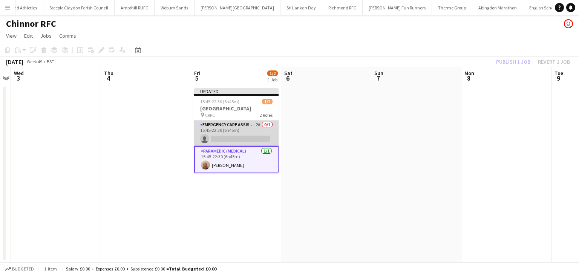
click at [255, 125] on app-card-role "Emergency Care Assistant (Medical) 2A 0/1 15:45-22:30 (6h45m) single-neutral-ac…" at bounding box center [236, 134] width 85 height 26
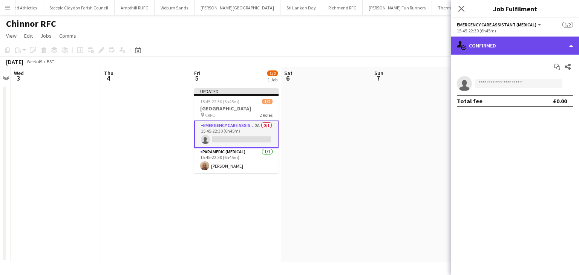
click at [515, 49] on div "single-neutral-actions-check-2 Confirmed" at bounding box center [515, 46] width 128 height 18
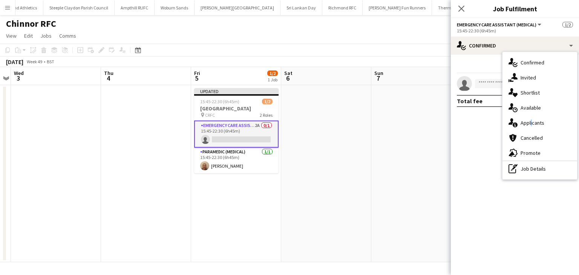
click at [530, 126] on div "single-neutral-actions-information Applicants" at bounding box center [540, 122] width 75 height 15
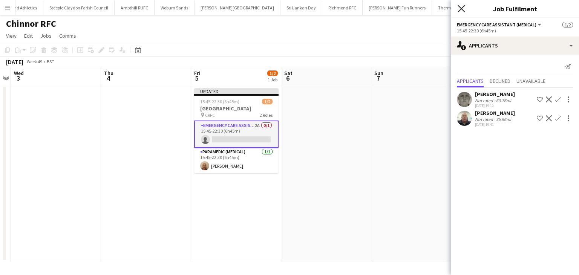
click at [463, 9] on icon at bounding box center [461, 8] width 7 height 7
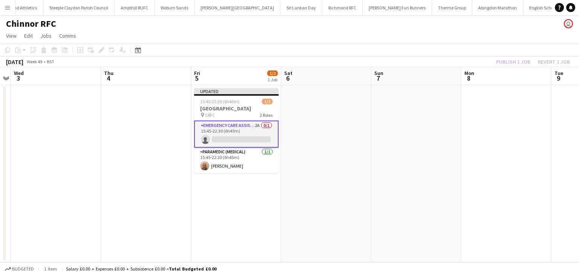
click at [259, 138] on app-card-role "Emergency Care Assistant (Medical) 2A 0/1 15:45-22:30 (6h45m) single-neutral-ac…" at bounding box center [236, 134] width 85 height 27
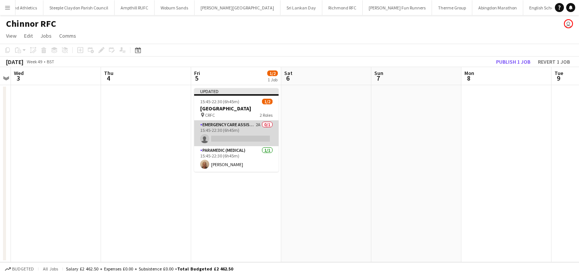
click at [245, 138] on app-card-role "Emergency Care Assistant (Medical) 2A 0/1 15:45-22:30 (6h45m) single-neutral-ac…" at bounding box center [236, 134] width 85 height 26
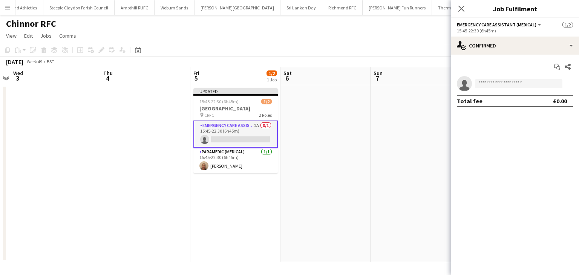
click at [502, 78] on app-invite-slot "single-neutral-actions" at bounding box center [515, 83] width 128 height 15
click at [508, 89] on app-invite-slot "single-neutral-actions" at bounding box center [515, 83] width 128 height 15
click at [507, 86] on input at bounding box center [519, 83] width 88 height 9
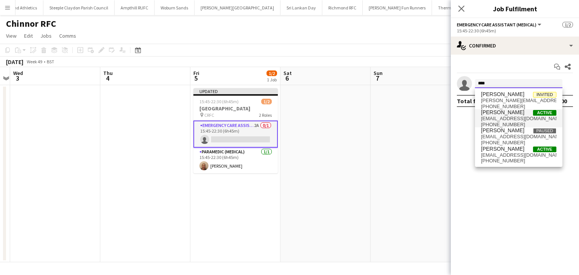
type input "****"
click at [530, 115] on span "Mark Boobier Active" at bounding box center [518, 112] width 75 height 6
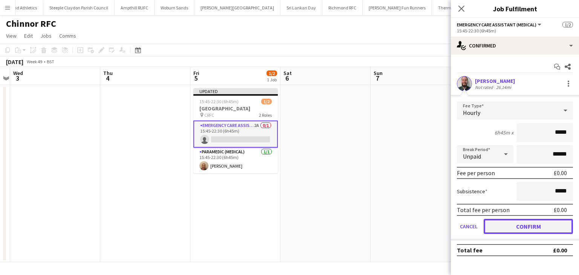
click at [536, 227] on button "Confirm" at bounding box center [528, 226] width 89 height 15
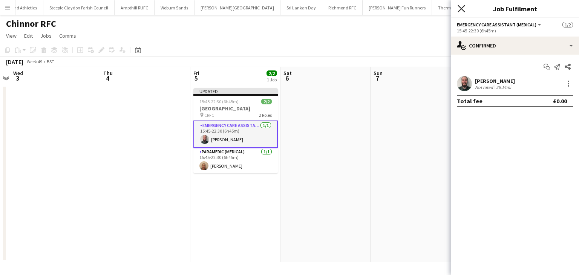
click at [462, 10] on icon "Close pop-in" at bounding box center [461, 8] width 7 height 7
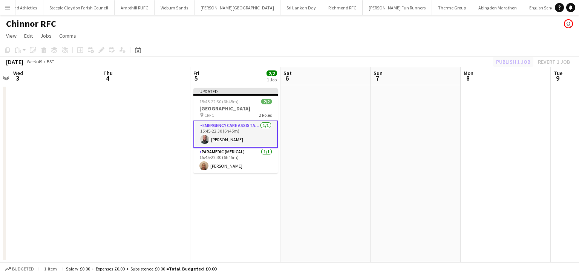
click at [498, 59] on div "Publish 1 job Revert 1 job" at bounding box center [533, 62] width 92 height 10
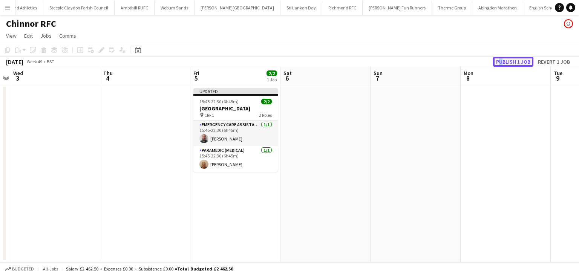
click at [505, 63] on button "Publish 1 job" at bounding box center [513, 62] width 40 height 10
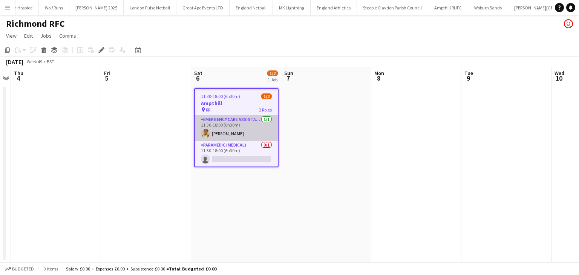
scroll to position [0, 521]
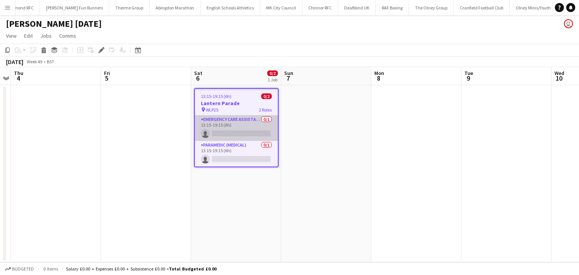
scroll to position [0, 1172]
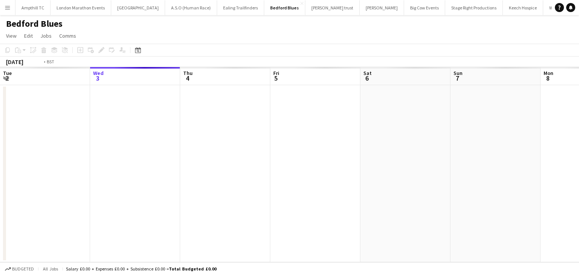
scroll to position [0, 260]
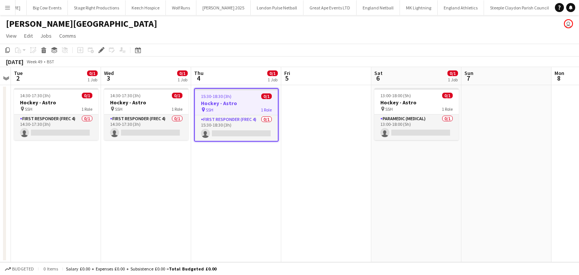
scroll to position [0, 440]
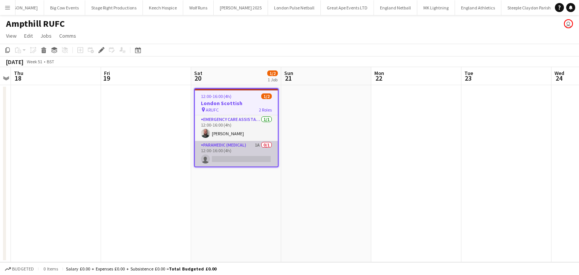
scroll to position [0, 362]
click at [233, 149] on app-card-role "Paramedic (Medical) 1A 0/1 12:00-16:00 (4h) single-neutral-actions" at bounding box center [236, 154] width 83 height 26
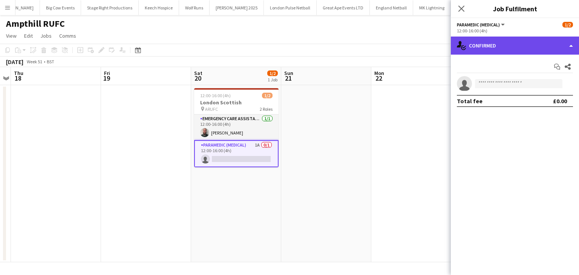
click at [505, 48] on div "single-neutral-actions-check-2 Confirmed" at bounding box center [515, 46] width 128 height 18
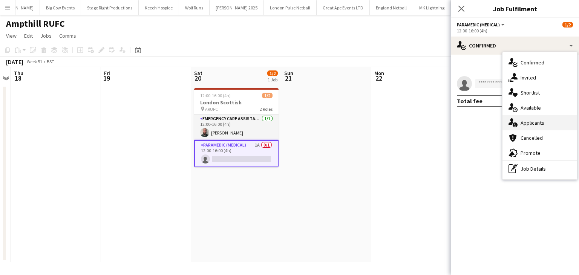
click at [527, 124] on span "Applicants" at bounding box center [533, 123] width 24 height 7
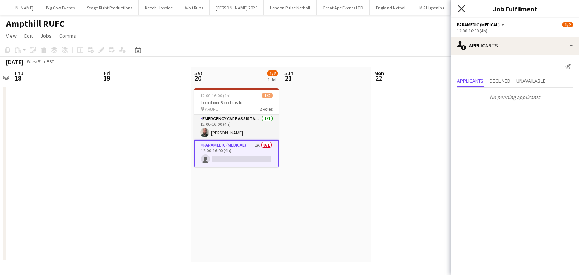
click at [460, 8] on icon "Close pop-in" at bounding box center [461, 8] width 7 height 7
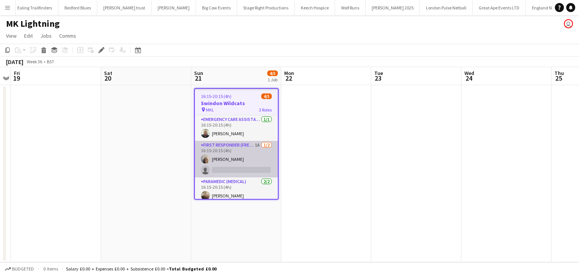
scroll to position [0, 207]
click at [235, 151] on app-card-role "First Responder (FREC 3) 1A [DATE] 16:15-20:15 (4h) [PERSON_NAME] single-neutra…" at bounding box center [236, 159] width 83 height 37
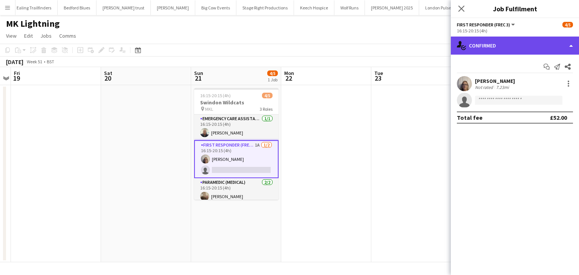
click at [512, 50] on div "single-neutral-actions-check-2 Confirmed" at bounding box center [515, 46] width 128 height 18
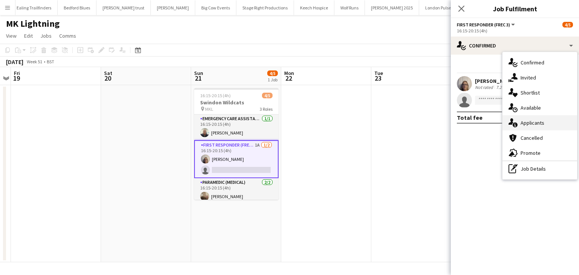
click at [530, 121] on span "Applicants" at bounding box center [533, 123] width 24 height 7
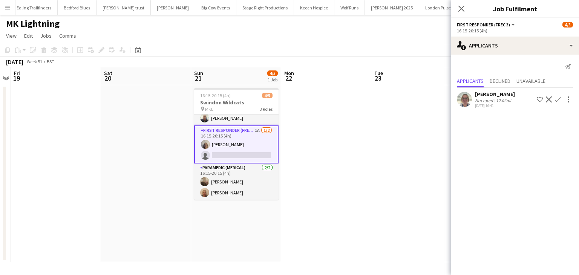
scroll to position [0, 0]
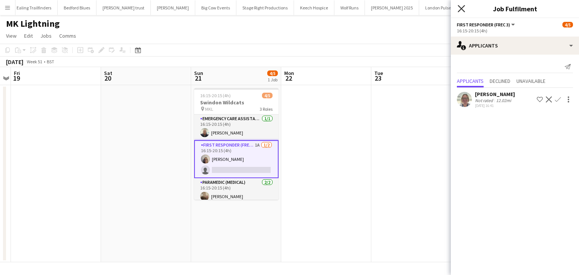
click at [465, 8] on icon "Close pop-in" at bounding box center [461, 8] width 7 height 7
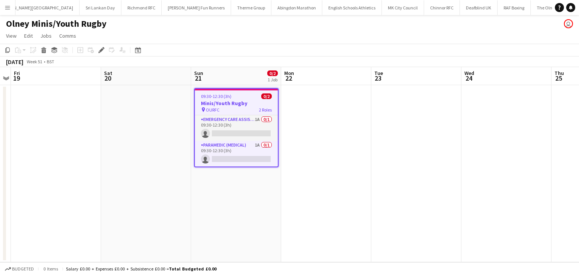
drag, startPoint x: 243, startPoint y: 150, endPoint x: 295, endPoint y: 133, distance: 55.5
click at [243, 150] on app-card-role "Paramedic (Medical) 1A 0/1 09:30-12:30 (3h) single-neutral-actions" at bounding box center [236, 154] width 83 height 26
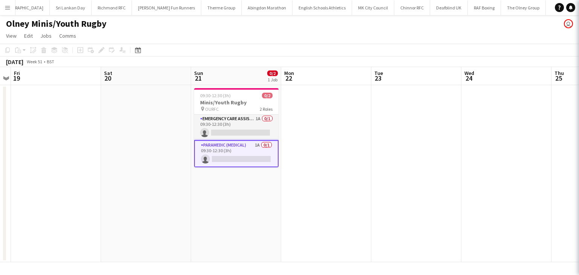
scroll to position [0, 259]
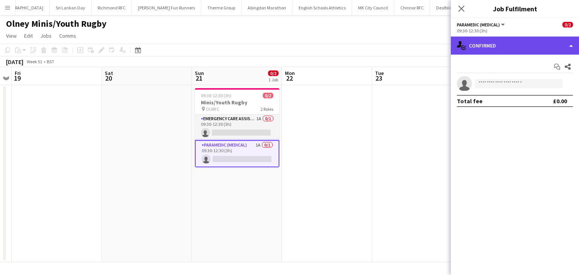
drag, startPoint x: 526, startPoint y: 48, endPoint x: 523, endPoint y: 81, distance: 33.0
click at [526, 48] on div "single-neutral-actions-check-2 Confirmed" at bounding box center [515, 46] width 128 height 18
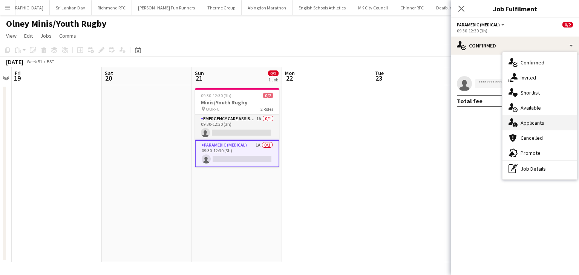
click at [534, 122] on span "Applicants" at bounding box center [533, 123] width 24 height 7
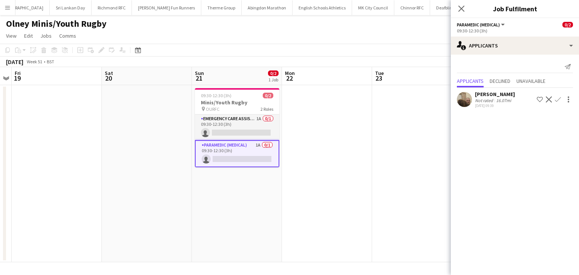
click at [555, 99] on app-icon "Confirm" at bounding box center [558, 100] width 6 height 6
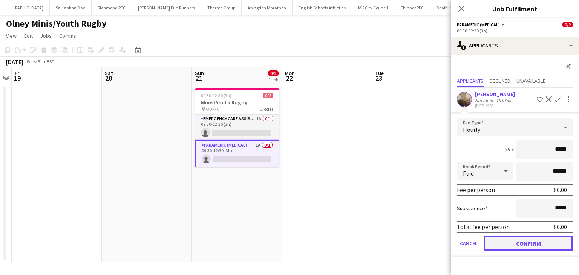
drag, startPoint x: 526, startPoint y: 241, endPoint x: 527, endPoint y: 211, distance: 30.6
click at [526, 241] on button "Confirm" at bounding box center [528, 243] width 89 height 15
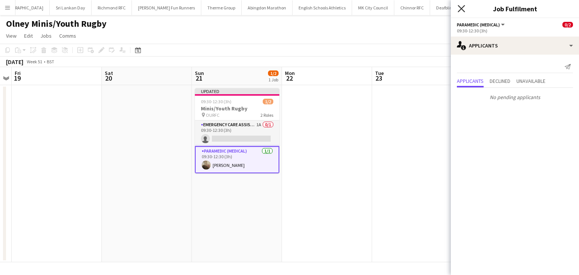
click at [463, 9] on icon "Close pop-in" at bounding box center [461, 8] width 7 height 7
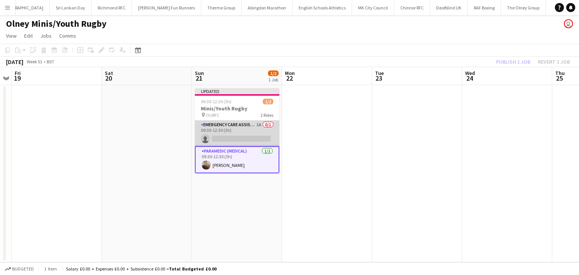
click at [243, 134] on app-card-role "Emergency Care Assistant (Medical) 1A 0/1 09:30-12:30 (3h) single-neutral-actio…" at bounding box center [237, 134] width 85 height 26
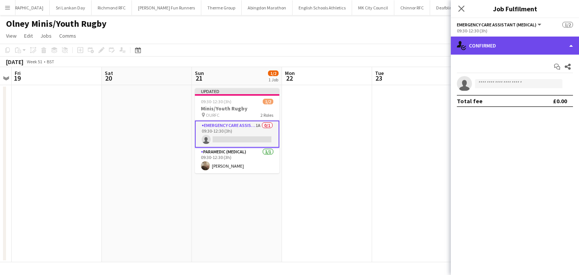
click at [509, 43] on div "single-neutral-actions-check-2 Confirmed" at bounding box center [515, 46] width 128 height 18
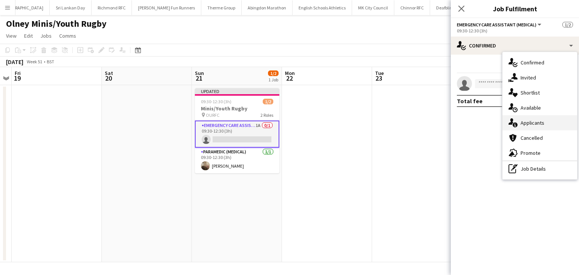
click at [532, 124] on span "Applicants" at bounding box center [533, 123] width 24 height 7
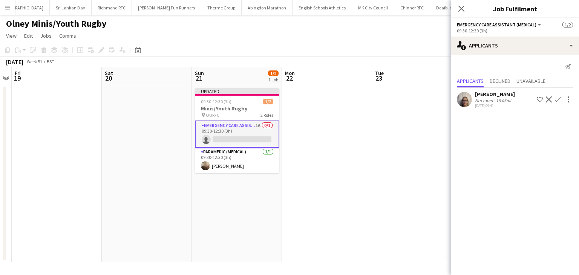
click at [557, 101] on app-icon "Confirm" at bounding box center [558, 100] width 6 height 6
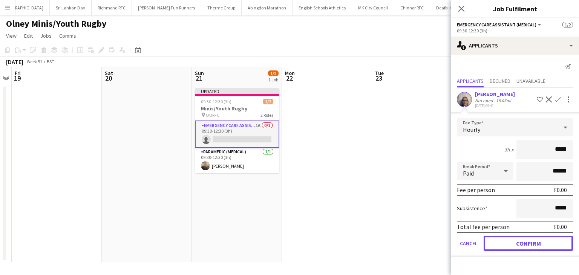
click at [510, 244] on button "Confirm" at bounding box center [528, 243] width 89 height 15
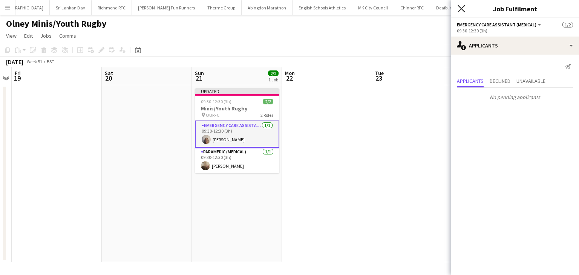
click at [461, 5] on icon "Close pop-in" at bounding box center [461, 8] width 7 height 7
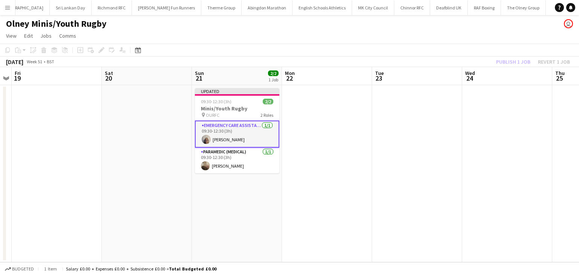
drag, startPoint x: 423, startPoint y: 88, endPoint x: 436, endPoint y: 86, distance: 12.9
click at [423, 88] on app-date-cell at bounding box center [417, 173] width 90 height 177
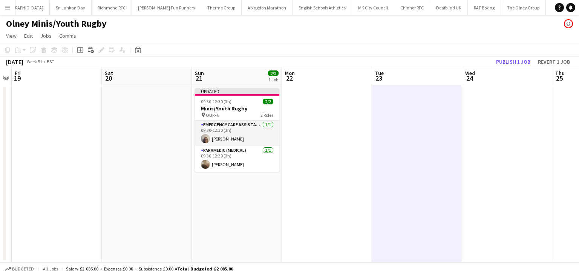
scroll to position [0, 258]
click at [519, 61] on button "Publish 1 job" at bounding box center [513, 62] width 40 height 10
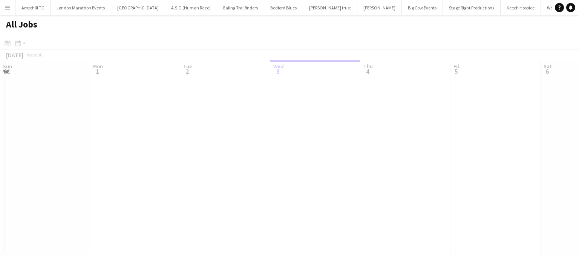
scroll to position [0, 180]
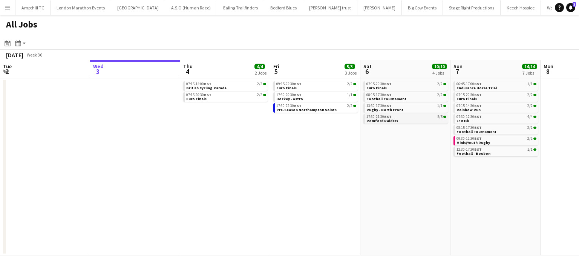
click at [406, 121] on link "17:30-21:30 BST 5/5 Romford Raiders" at bounding box center [407, 118] width 80 height 9
click at [411, 121] on link "17:30-21:30 BST 5/5 Romford Raiders" at bounding box center [407, 118] width 80 height 9
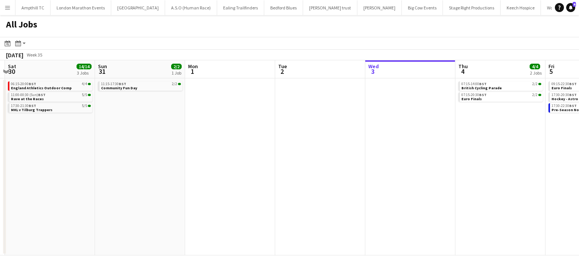
scroll to position [0, 151]
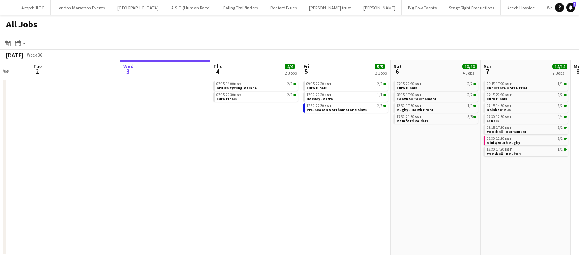
drag, startPoint x: 277, startPoint y: 186, endPoint x: 348, endPoint y: 172, distance: 72.4
click at [348, 172] on app-calendar-viewport "Sat 30 14/14 3 Jobs Sun 31 2/2 1 Job Mon 1 Tue 2 Wed 3 Thu 4 4/4 2 Jobs Fri 5 5…" at bounding box center [289, 157] width 579 height 195
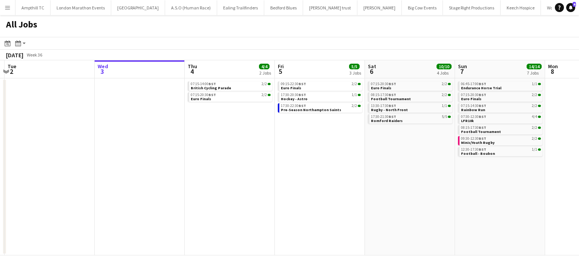
drag, startPoint x: 261, startPoint y: 166, endPoint x: 207, endPoint y: 166, distance: 54.3
click at [207, 166] on app-calendar-viewport "Sat 30 14/14 3 Jobs Sun 31 2/2 1 Job Mon 1 Tue 2 Wed 3 Thu 4 4/4 2 Jobs Fri 5 5…" at bounding box center [289, 157] width 579 height 195
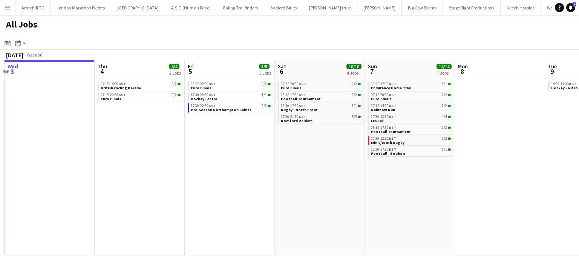
scroll to position [0, 267]
click at [312, 141] on app-date-cell "07:15-20:30 BST 2/2 Euro Finals 08:15-17:30 BST 2/2 Football Tournament 13:30-1…" at bounding box center [319, 166] width 90 height 177
click at [223, 8] on button "Ealing Trailfinders Close" at bounding box center [240, 7] width 47 height 15
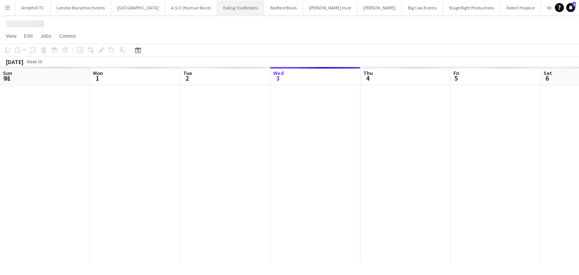
scroll to position [0, 180]
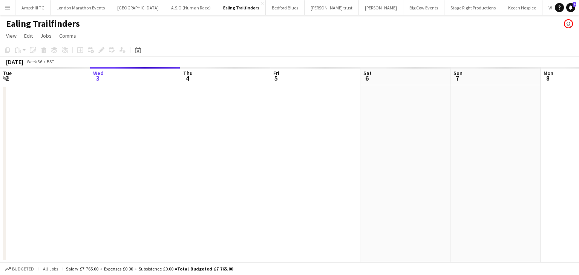
click at [404, 106] on app-date-cell at bounding box center [406, 173] width 90 height 177
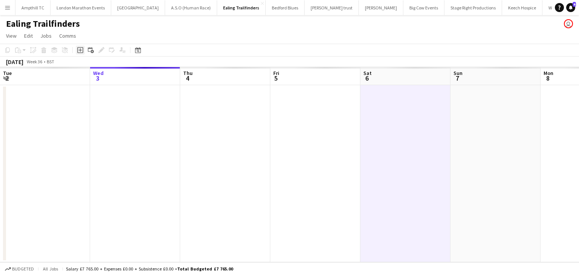
click at [83, 51] on icon at bounding box center [80, 50] width 6 height 6
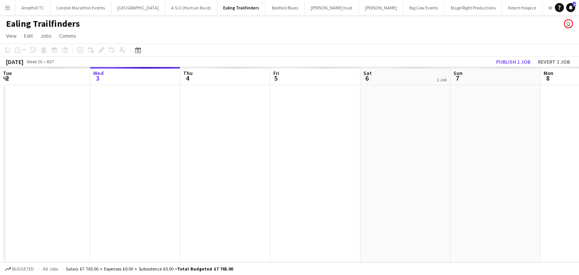
click at [395, 94] on app-date-cell at bounding box center [406, 173] width 90 height 177
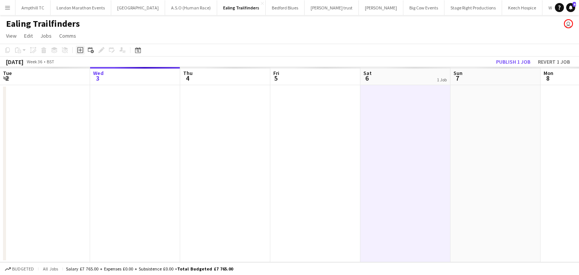
click at [80, 51] on icon at bounding box center [79, 50] width 3 height 3
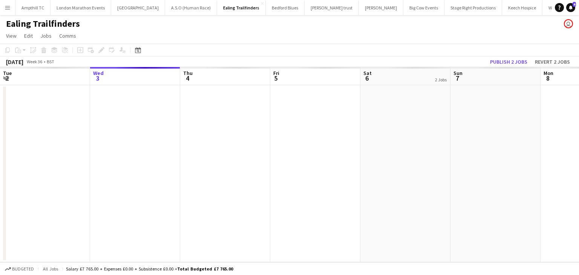
click at [486, 116] on app-date-cell at bounding box center [496, 173] width 90 height 177
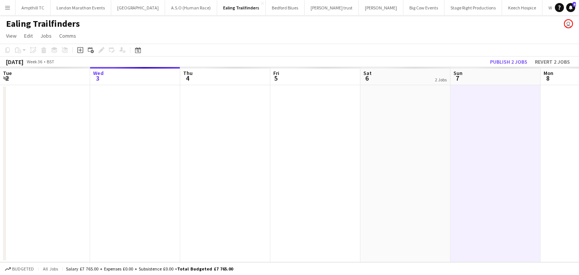
click at [426, 147] on app-date-cell at bounding box center [406, 173] width 90 height 177
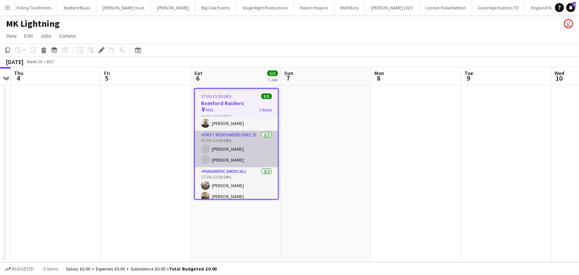
scroll to position [15, 0]
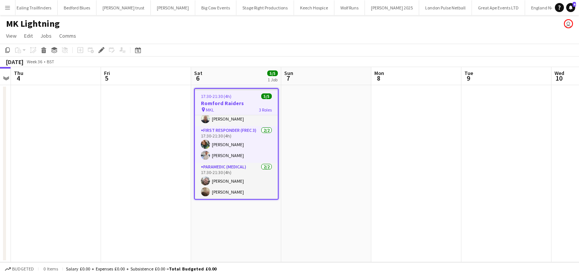
click at [10, 9] on app-icon "Menu" at bounding box center [8, 8] width 6 height 6
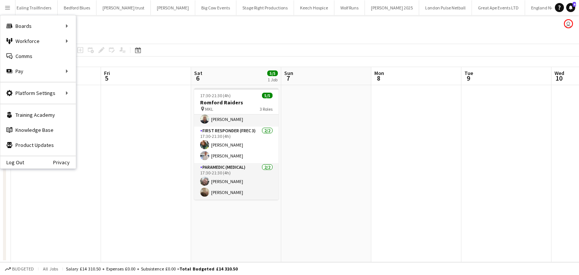
scroll to position [14, 0]
click at [80, 38] on app-page-menu "View Day view expanded Day view collapsed Month view Date picker Jump to [DATE]…" at bounding box center [289, 36] width 579 height 14
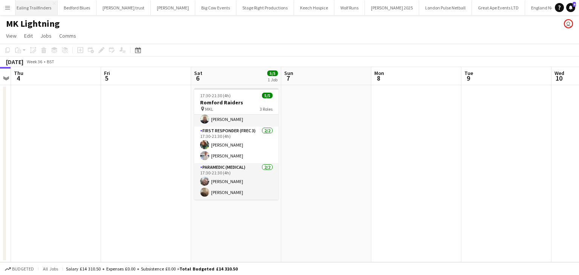
click at [35, 9] on button "Ealing Trailfinders Close" at bounding box center [34, 7] width 47 height 15
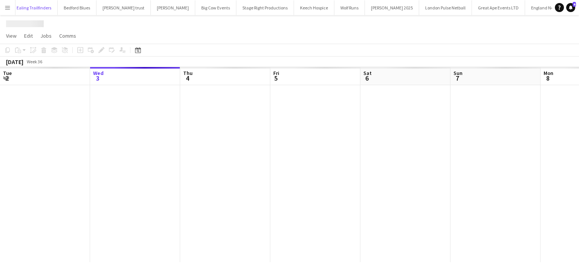
scroll to position [0, 193]
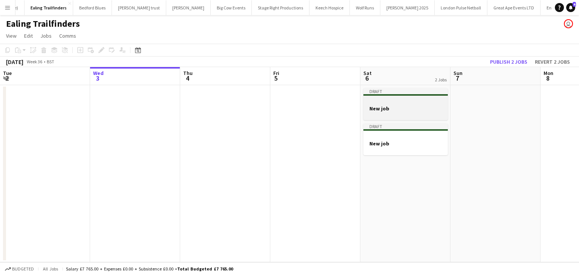
click at [409, 108] on h3 "New job" at bounding box center [406, 108] width 85 height 7
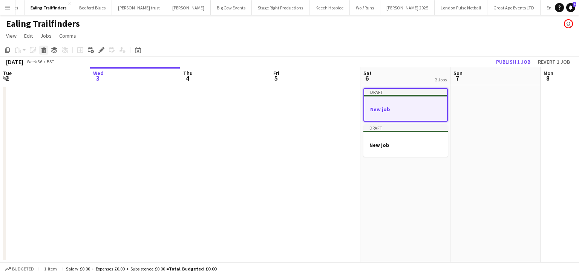
click at [42, 53] on icon at bounding box center [44, 51] width 4 height 4
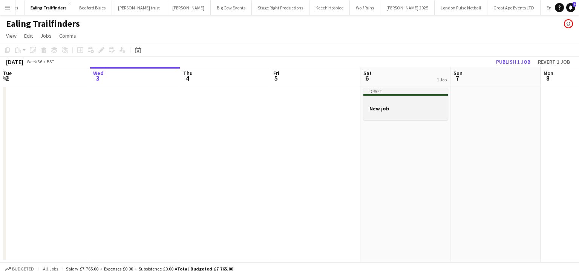
click at [387, 114] on div at bounding box center [406, 115] width 85 height 6
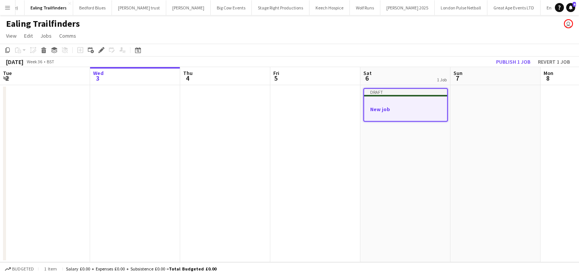
drag, startPoint x: 98, startPoint y: 53, endPoint x: 124, endPoint y: 55, distance: 25.8
click at [99, 53] on icon "Edit" at bounding box center [101, 50] width 6 height 6
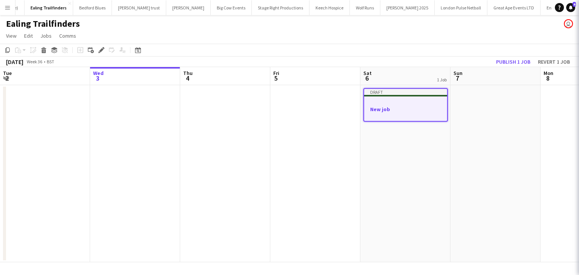
type input "*******"
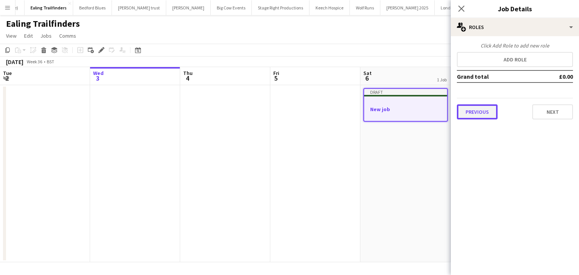
click at [484, 108] on button "Previous" at bounding box center [477, 112] width 41 height 15
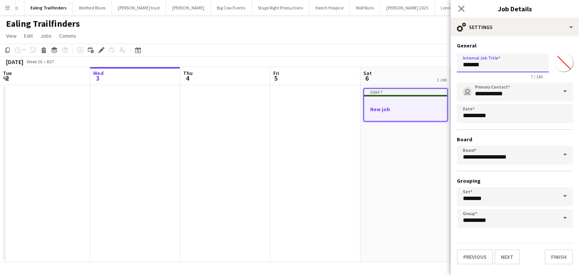
drag, startPoint x: 513, startPoint y: 62, endPoint x: 430, endPoint y: 66, distance: 82.3
click at [435, 66] on body "Menu Boards Boards Boards All jobs Status Workforce Workforce My Workforce Recr…" at bounding box center [289, 137] width 579 height 275
type input "**********"
click at [504, 255] on button "Next" at bounding box center [507, 257] width 25 height 15
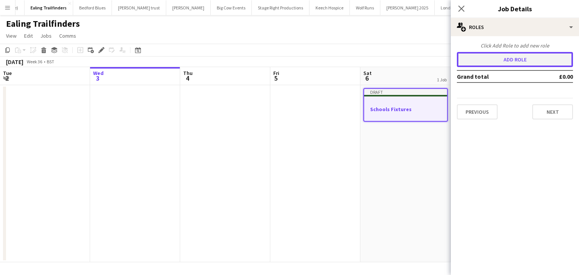
click at [509, 59] on button "Add role" at bounding box center [515, 59] width 116 height 15
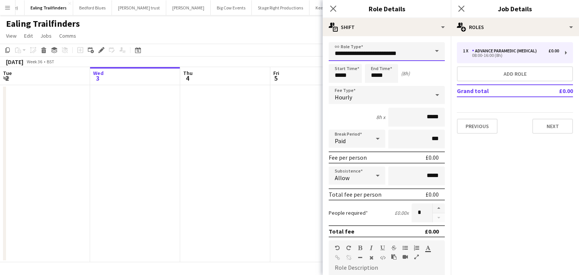
click at [419, 46] on input "**********" at bounding box center [387, 51] width 116 height 19
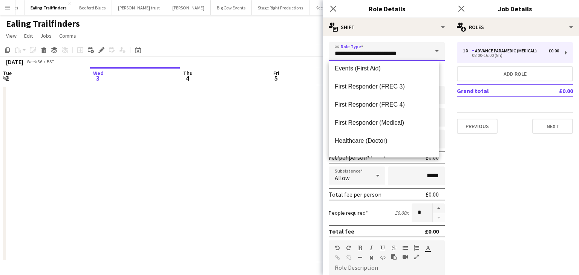
scroll to position [254, 0]
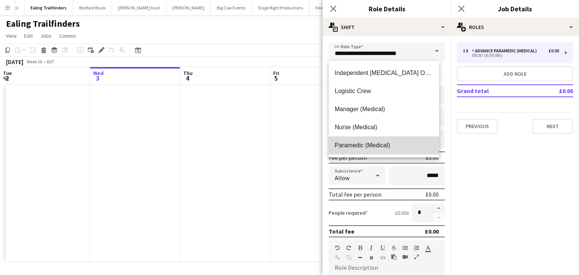
click at [390, 146] on span "Paramedic (Medical)" at bounding box center [384, 145] width 98 height 7
type input "**********"
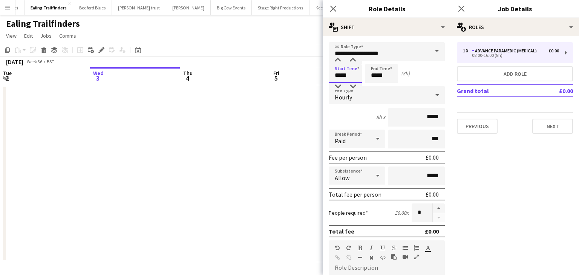
click at [350, 76] on input "*****" at bounding box center [345, 73] width 33 height 19
click at [338, 85] on div at bounding box center [337, 87] width 15 height 8
click at [352, 58] on div at bounding box center [353, 61] width 15 height 8
type input "*****"
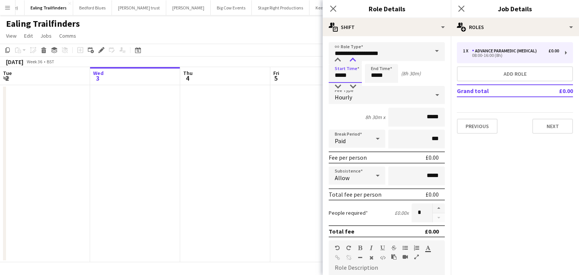
click at [352, 58] on div at bounding box center [353, 61] width 15 height 8
click at [381, 72] on input "*****" at bounding box center [381, 73] width 33 height 19
click at [370, 141] on div at bounding box center [377, 138] width 15 height 15
click at [356, 175] on span "Unpaid" at bounding box center [355, 178] width 41 height 7
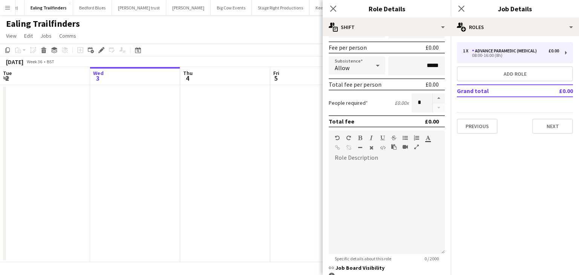
scroll to position [212, 0]
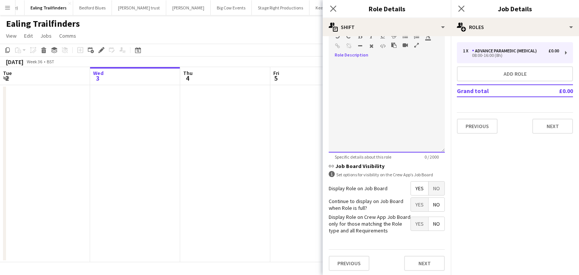
click at [342, 68] on div at bounding box center [387, 107] width 116 height 91
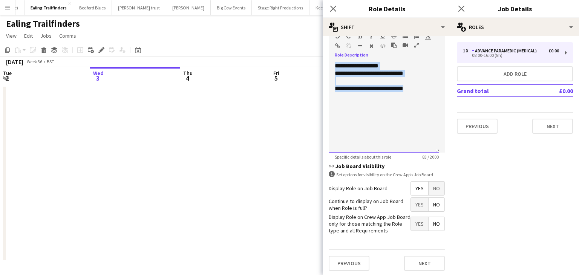
drag, startPoint x: 425, startPoint y: 89, endPoint x: 335, endPoint y: 65, distance: 93.1
click at [335, 65] on div "**********" at bounding box center [384, 107] width 111 height 91
copy div "**********"
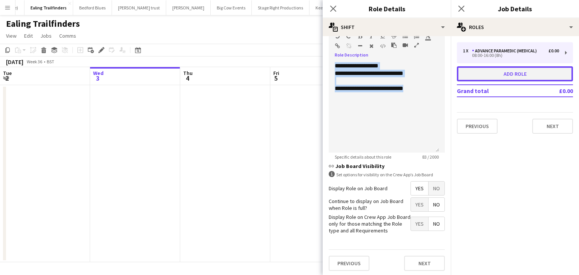
click at [498, 78] on button "Add role" at bounding box center [515, 73] width 116 height 15
type input "**********"
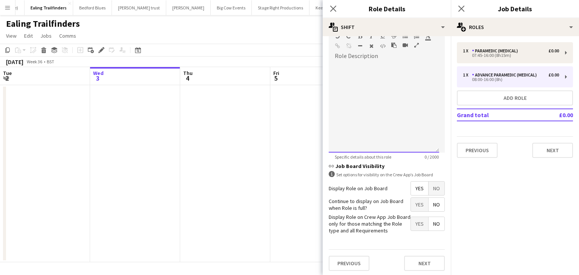
click at [393, 76] on div at bounding box center [384, 107] width 111 height 91
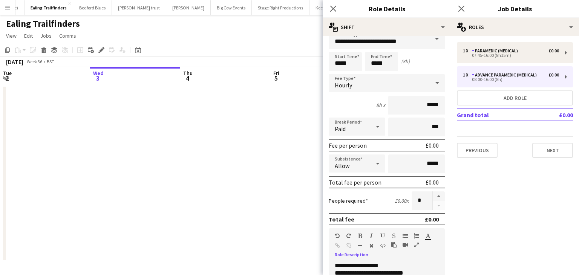
scroll to position [0, 0]
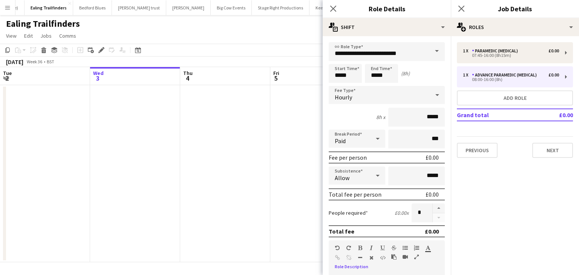
click at [360, 138] on div "Paid" at bounding box center [349, 139] width 41 height 18
click at [361, 180] on span "Unpaid" at bounding box center [355, 178] width 41 height 7
drag, startPoint x: 354, startPoint y: 78, endPoint x: 351, endPoint y: 86, distance: 8.7
click at [354, 77] on input "*****" at bounding box center [345, 73] width 33 height 19
click at [352, 92] on div "Hourly" at bounding box center [379, 95] width 101 height 18
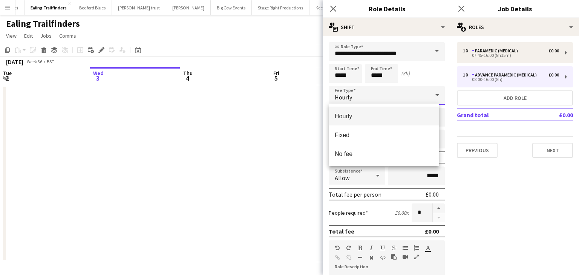
drag, startPoint x: 355, startPoint y: 72, endPoint x: 355, endPoint y: 81, distance: 9.1
click at [355, 73] on div at bounding box center [289, 137] width 579 height 275
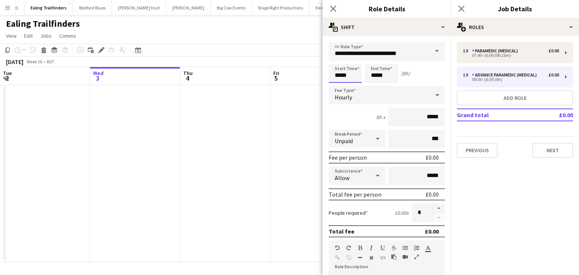
drag, startPoint x: 352, startPoint y: 73, endPoint x: 353, endPoint y: 80, distance: 6.9
click at [352, 73] on input "*****" at bounding box center [345, 73] width 33 height 19
click at [356, 89] on div at bounding box center [353, 87] width 15 height 8
click at [341, 86] on div at bounding box center [337, 87] width 15 height 8
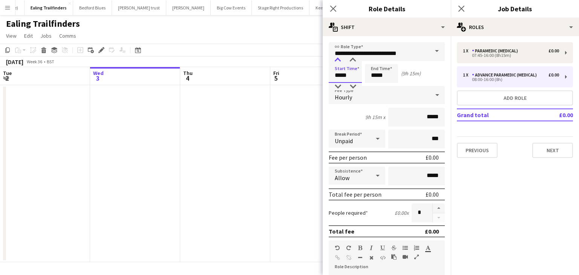
click at [341, 63] on div at bounding box center [337, 61] width 15 height 8
click at [378, 74] on input "*****" at bounding box center [381, 73] width 33 height 19
click at [353, 73] on input "*****" at bounding box center [345, 73] width 33 height 19
click at [338, 61] on div at bounding box center [337, 61] width 15 height 8
click at [340, 59] on div at bounding box center [337, 61] width 15 height 8
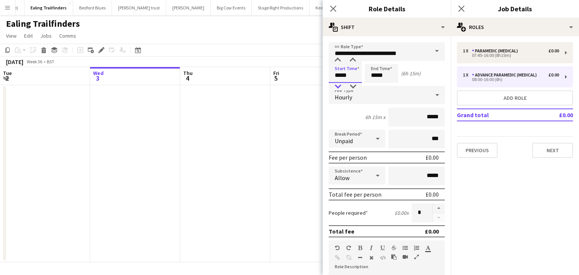
click at [340, 88] on div at bounding box center [337, 87] width 15 height 8
type input "*****"
click at [340, 88] on div at bounding box center [337, 87] width 15 height 8
click at [412, 81] on div "Start Time ***** End Time ***** (8h 15m)" at bounding box center [387, 73] width 116 height 19
click at [547, 147] on button "Next" at bounding box center [553, 150] width 41 height 15
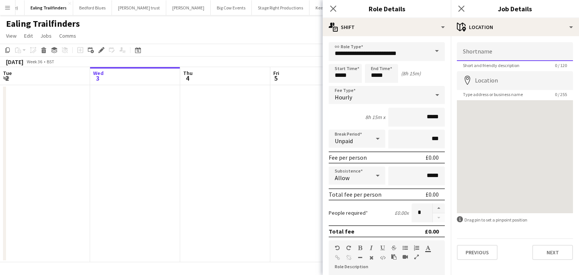
click at [506, 56] on input "Shortname" at bounding box center [515, 51] width 116 height 19
type input "*****"
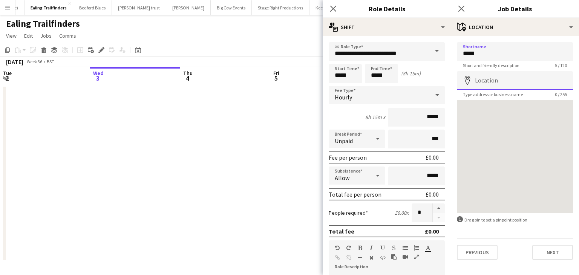
click at [499, 85] on input "Location" at bounding box center [515, 80] width 116 height 19
type input "*"
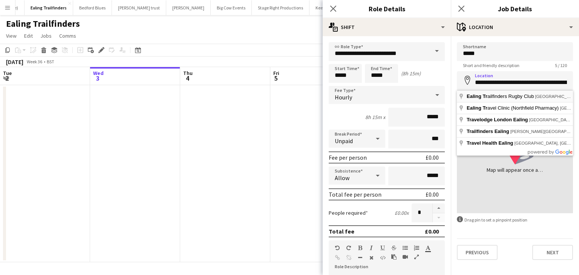
type input "**********"
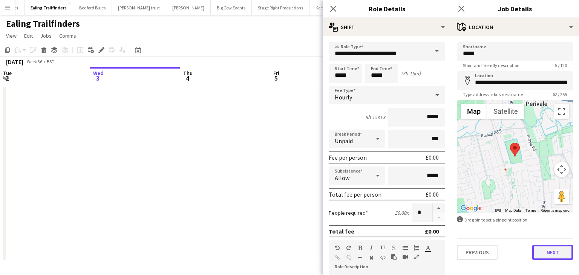
click at [547, 253] on button "Next" at bounding box center [553, 252] width 41 height 15
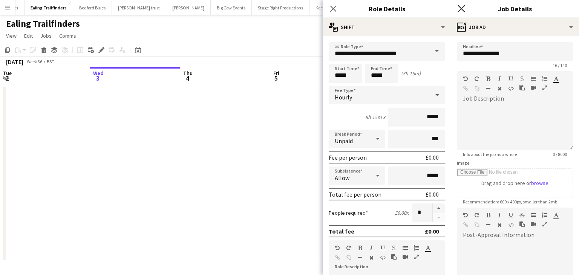
click at [462, 9] on icon at bounding box center [461, 8] width 7 height 7
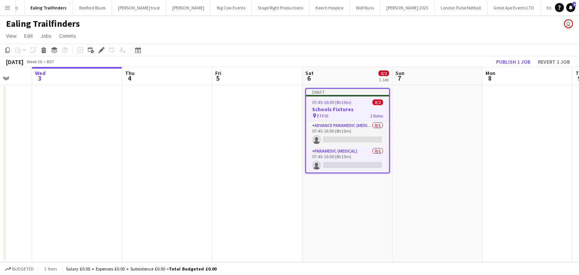
drag, startPoint x: 490, startPoint y: 120, endPoint x: 420, endPoint y: 120, distance: 70.2
click at [420, 120] on app-calendar-viewport "Sun 31 Mon 1 Tue 2 Wed 3 Thu 4 Fri 5 Sat 6 0/2 1 Job Sun 7 Mon 8 Tue 9 Wed 10 T…" at bounding box center [289, 164] width 579 height 195
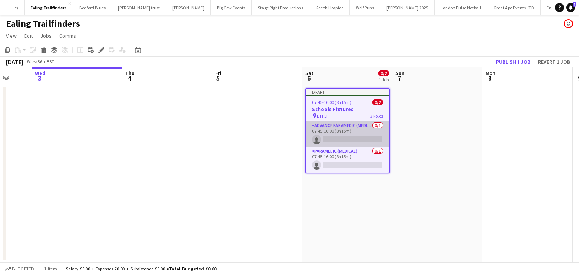
scroll to position [0, 251]
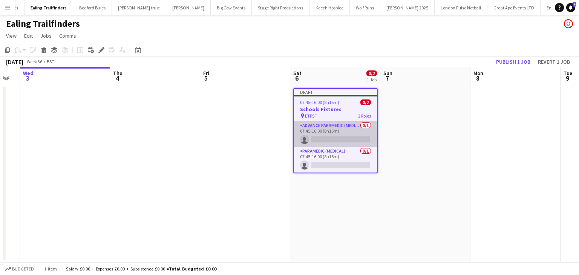
click at [342, 138] on app-card-role "Advance Paramedic (Medical) 0/1 07:45-16:00 (8h15m) single-neutral-actions" at bounding box center [335, 134] width 83 height 26
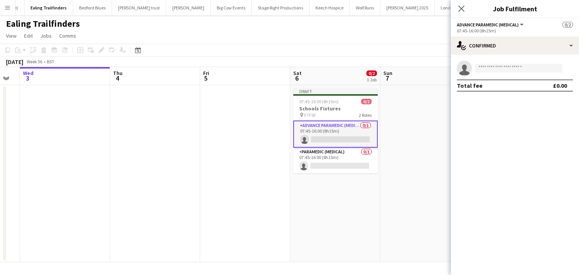
click at [335, 128] on app-card-role "Advance Paramedic (Medical) 0/1 07:45-16:00 (8h15m) single-neutral-actions" at bounding box center [336, 134] width 85 height 27
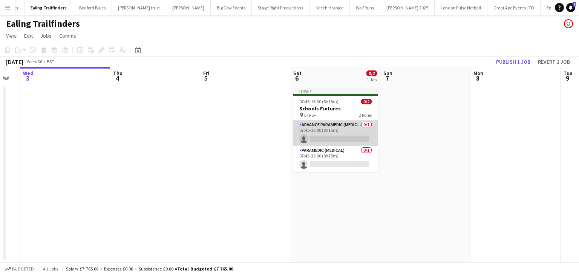
click at [327, 128] on app-card-role "Advance Paramedic (Medical) 0/1 07:45-16:00 (8h15m) single-neutral-actions" at bounding box center [336, 134] width 85 height 26
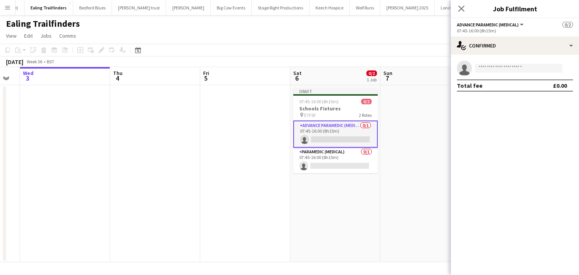
click at [309, 108] on h3 "Schools Fixtures" at bounding box center [336, 108] width 85 height 7
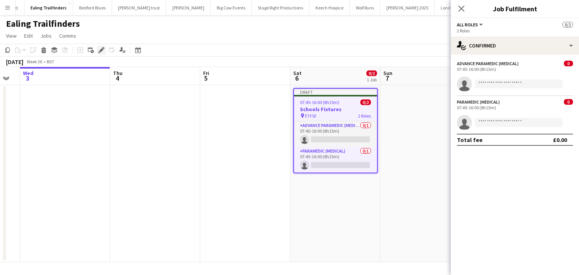
click at [100, 52] on icon at bounding box center [99, 52] width 2 height 2
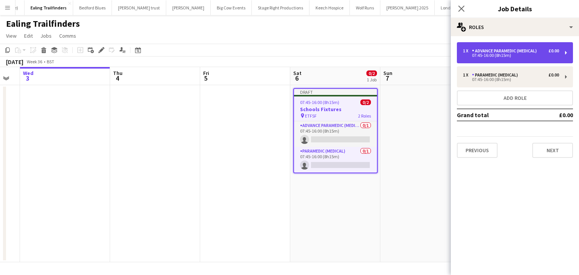
click at [542, 48] on div "1 x Advance Paramedic (Medical) £0.00" at bounding box center [511, 50] width 96 height 5
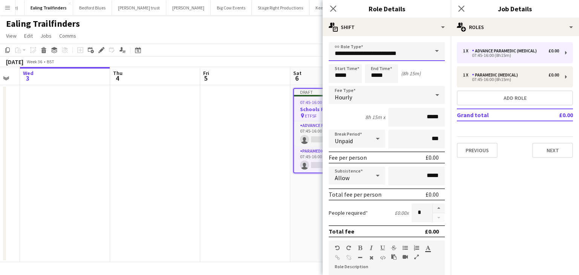
click at [410, 54] on input "**********" at bounding box center [387, 51] width 116 height 19
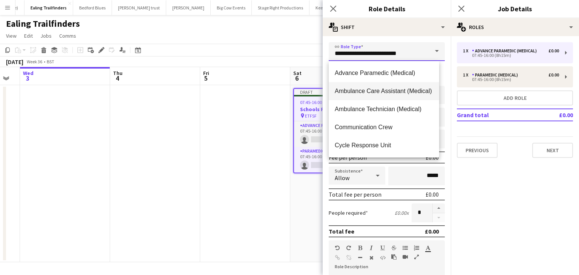
scroll to position [38, 0]
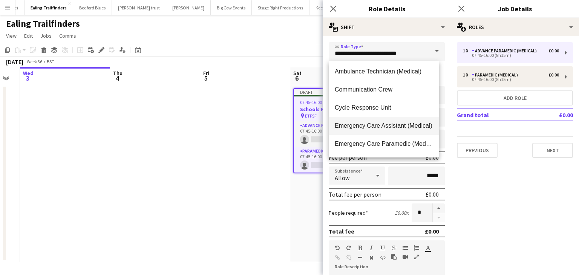
click at [397, 130] on mat-option "Emergency Care Assistant (Medical)" at bounding box center [384, 126] width 111 height 18
type input "**********"
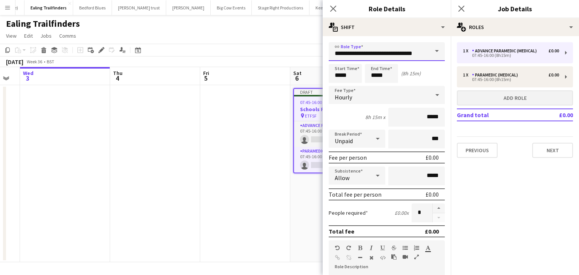
scroll to position [0, 0]
click at [463, 5] on icon "Close pop-in" at bounding box center [461, 8] width 7 height 7
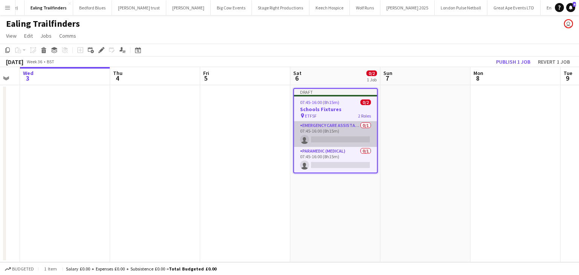
click at [346, 139] on app-card-role "Emergency Care Assistant (Medical) 0/1 07:45-16:00 (8h15m) single-neutral-actio…" at bounding box center [335, 134] width 83 height 26
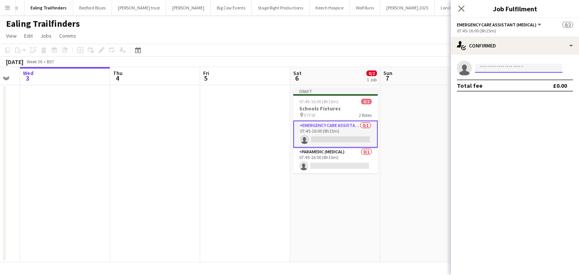
click at [513, 68] on input at bounding box center [519, 68] width 88 height 9
type input "****"
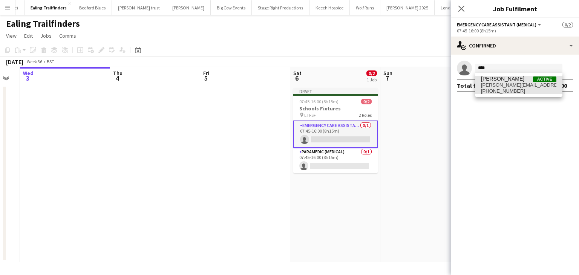
click at [490, 77] on span "[PERSON_NAME]" at bounding box center [502, 79] width 43 height 6
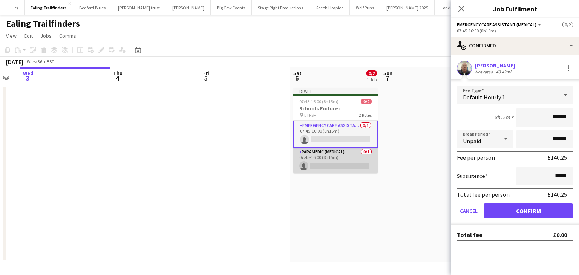
click at [346, 165] on app-card-role "Paramedic (Medical) 0/1 07:45-16:00 (8h15m) single-neutral-actions" at bounding box center [336, 161] width 85 height 26
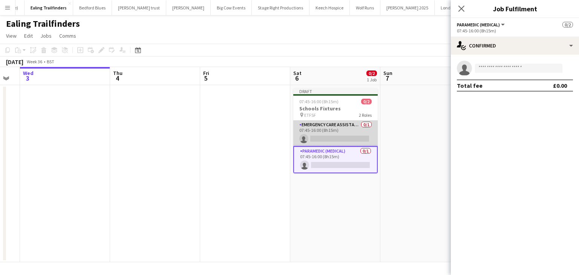
click at [370, 134] on app-card-role "Emergency Care Assistant (Medical) 0/1 07:45-16:00 (8h15m) single-neutral-actio…" at bounding box center [336, 134] width 85 height 26
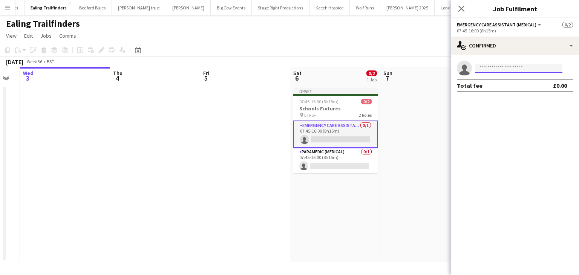
click at [511, 71] on input at bounding box center [519, 68] width 88 height 9
type input "****"
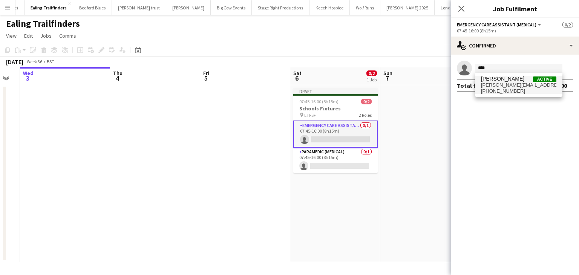
click at [493, 83] on span "neil.podbransky@gmail.com" at bounding box center [518, 85] width 75 height 6
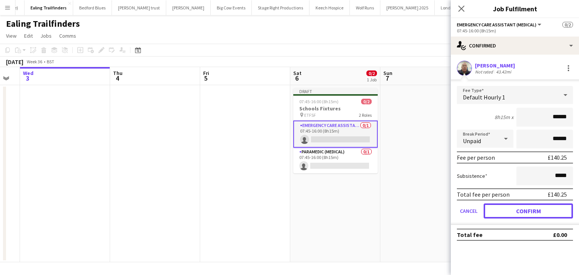
click at [524, 215] on button "Confirm" at bounding box center [528, 211] width 89 height 15
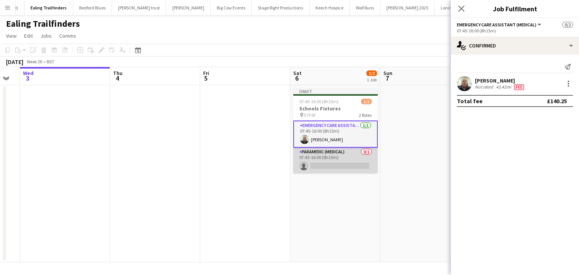
click at [333, 164] on app-card-role "Paramedic (Medical) 0/1 07:45-16:00 (8h15m) single-neutral-actions" at bounding box center [336, 161] width 85 height 26
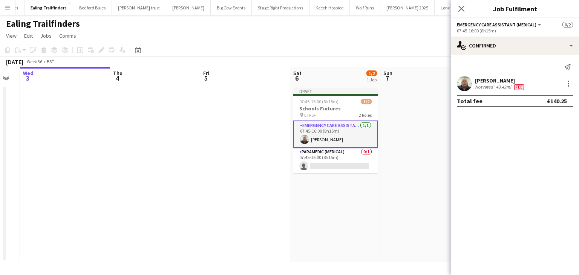
scroll to position [0, 250]
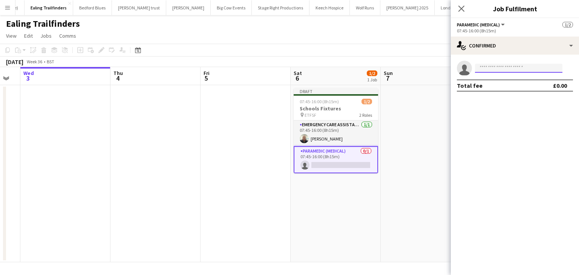
click at [510, 71] on input at bounding box center [519, 68] width 88 height 9
type input "****"
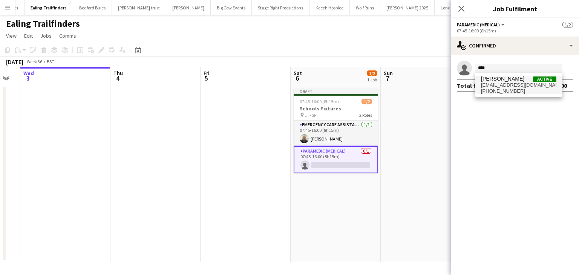
click at [513, 85] on span "davetheambo@msn.com" at bounding box center [518, 85] width 75 height 6
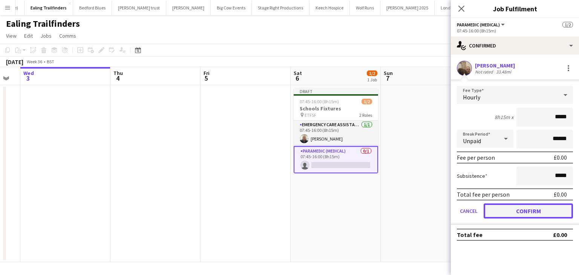
click at [534, 214] on button "Confirm" at bounding box center [528, 211] width 89 height 15
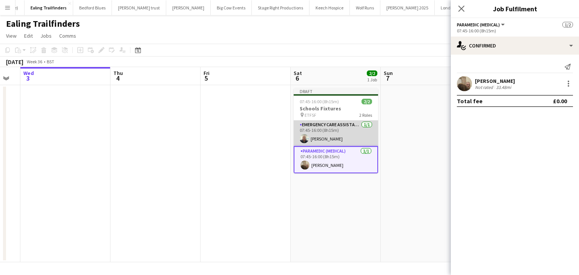
click at [312, 130] on app-card-role "Emergency Care Assistant (Medical) 1/1 07:45-16:00 (8h15m) Neil Podbransky" at bounding box center [336, 134] width 85 height 26
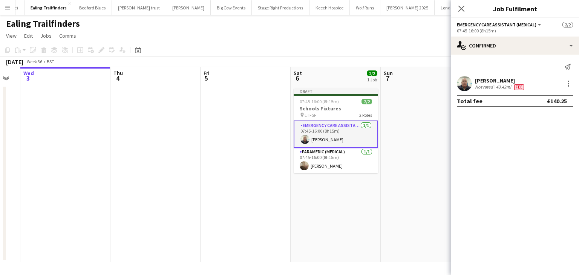
click at [507, 81] on div "[PERSON_NAME]" at bounding box center [500, 80] width 51 height 7
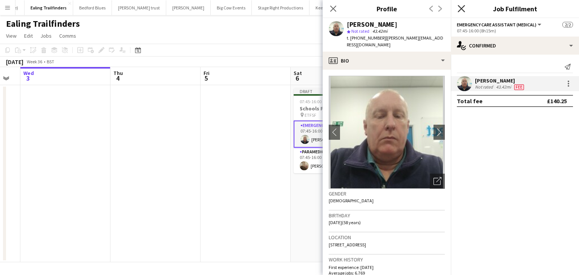
click at [460, 11] on icon "Close pop-in" at bounding box center [461, 8] width 7 height 7
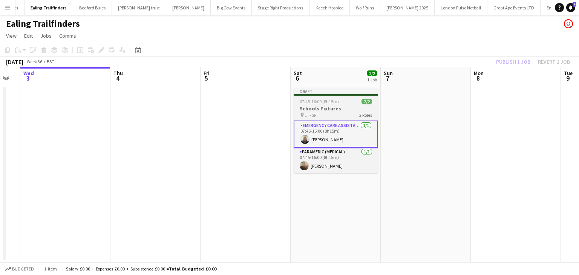
click at [315, 107] on h3 "Schools Fixtures" at bounding box center [336, 108] width 85 height 7
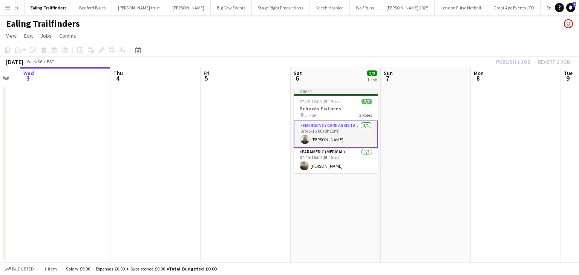
scroll to position [0, 250]
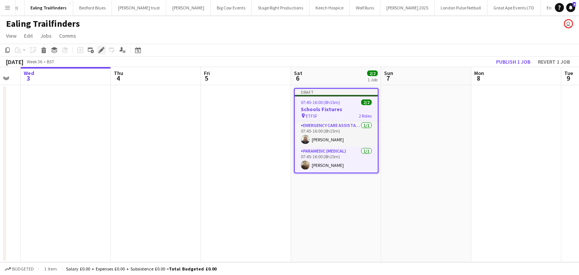
click at [101, 53] on icon "Edit" at bounding box center [101, 50] width 6 height 6
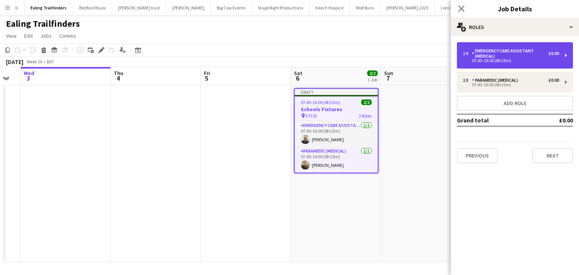
click at [494, 56] on div "Emergency Care Assistant (Medical)" at bounding box center [510, 53] width 77 height 11
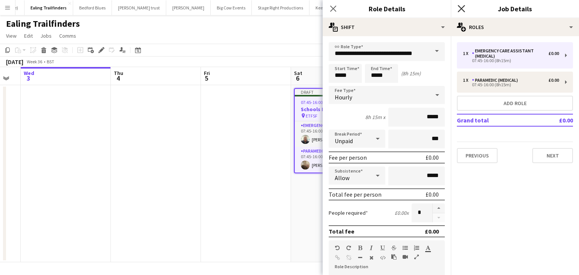
click at [462, 10] on icon "Close pop-in" at bounding box center [461, 8] width 7 height 7
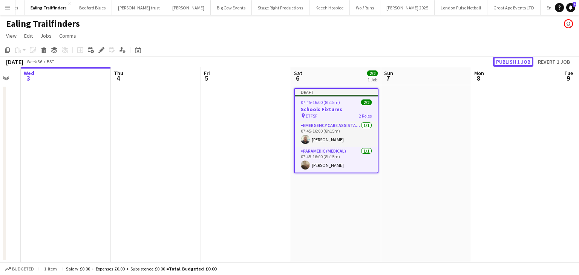
click at [510, 61] on button "Publish 1 job" at bounding box center [513, 62] width 40 height 10
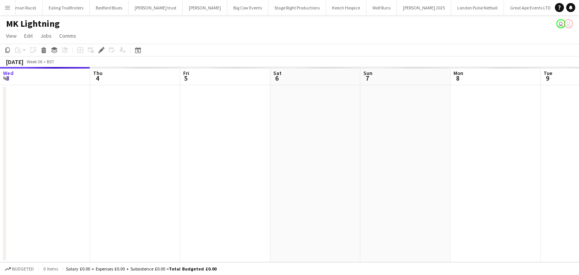
scroll to position [0, 207]
